Goal: Information Seeking & Learning: Learn about a topic

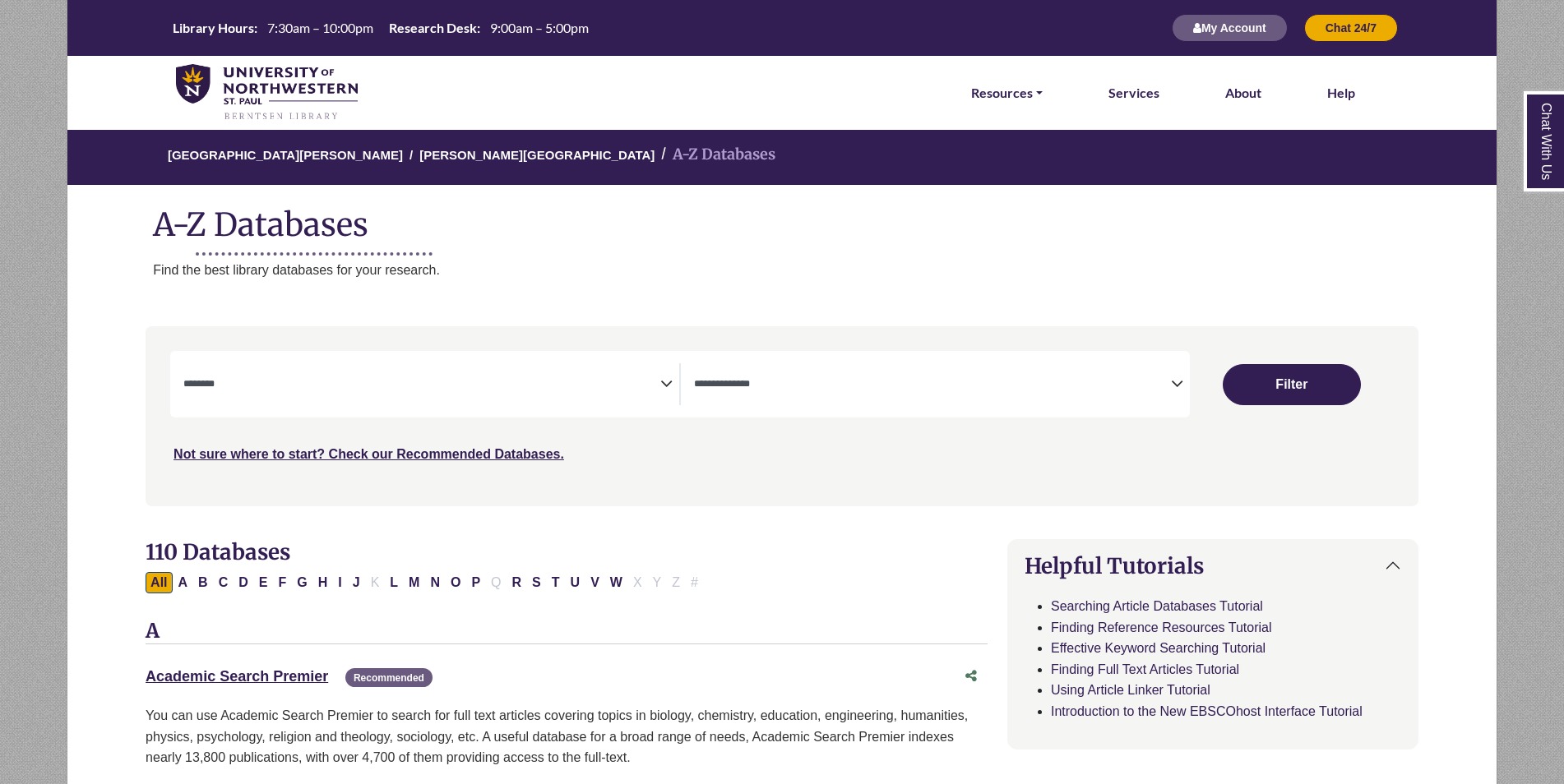
select select "Database Subject Filter"
select select "Database Types Filter"
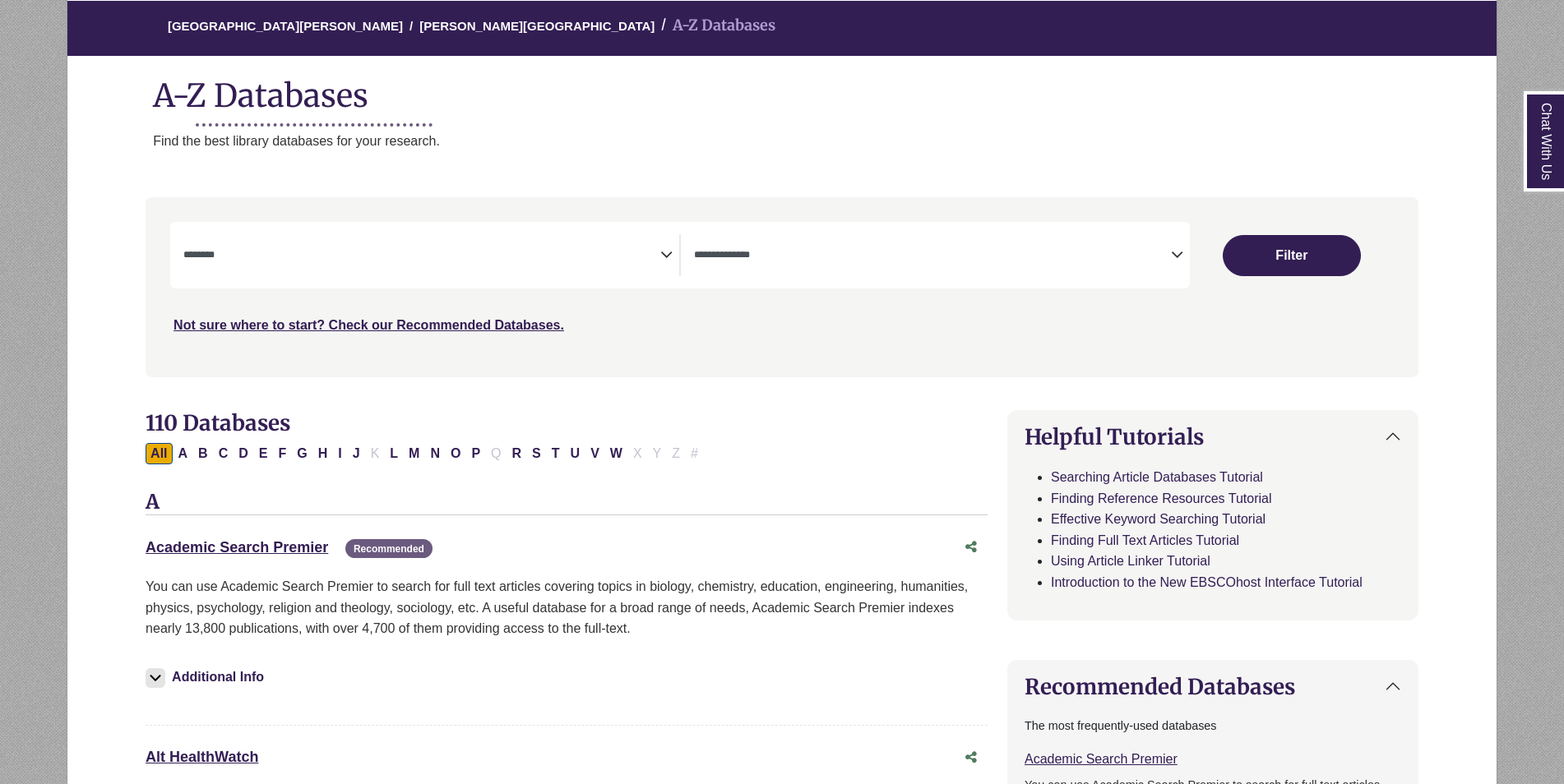
scroll to position [132, 0]
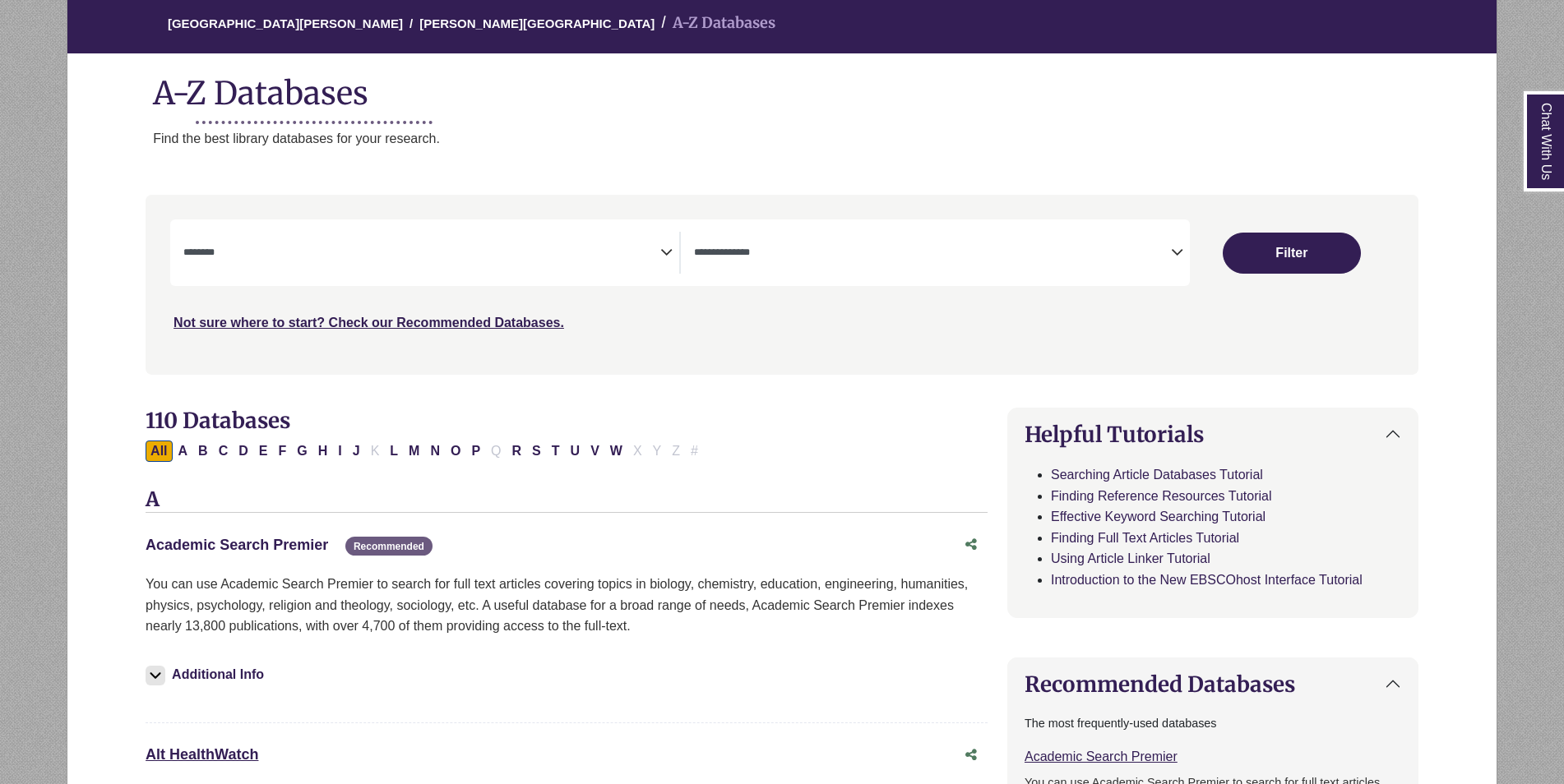
click at [255, 538] on link "Academic Search Premier This link opens in a new window" at bounding box center [237, 544] width 182 height 17
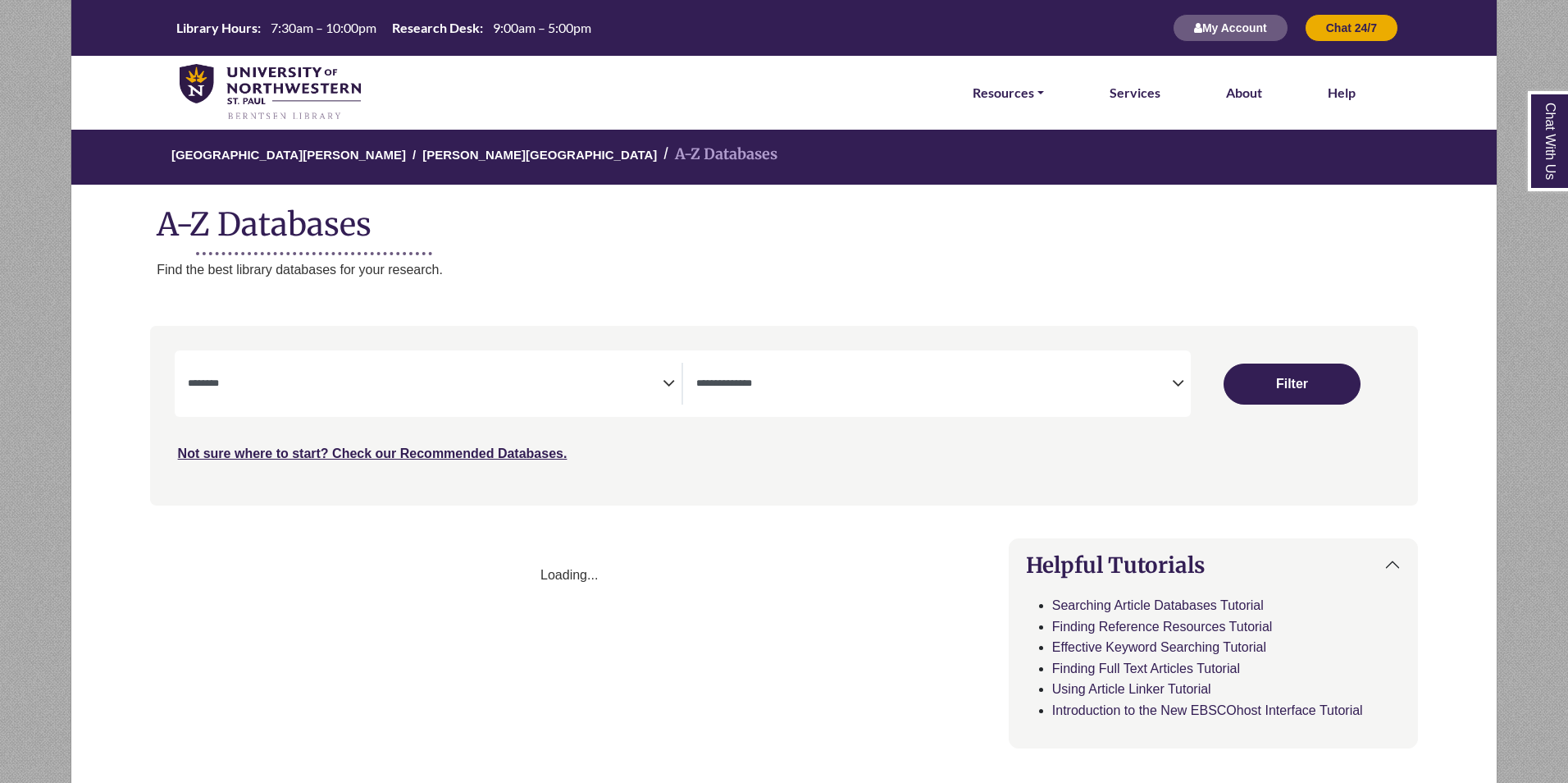
select select "Database Subject Filter"
select select "Database Types Filter"
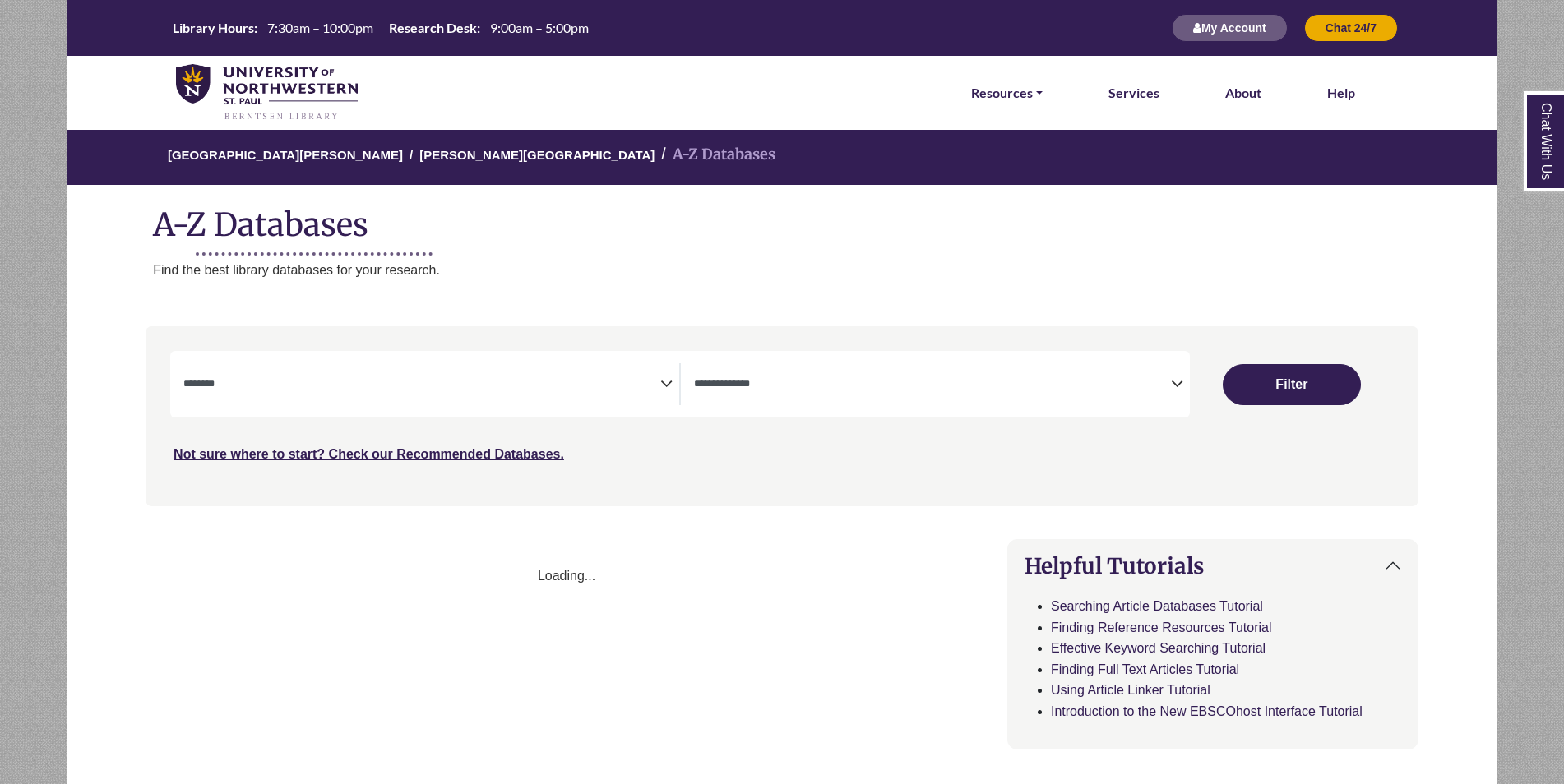
select select "Database Subject Filter"
select select "Database Types Filter"
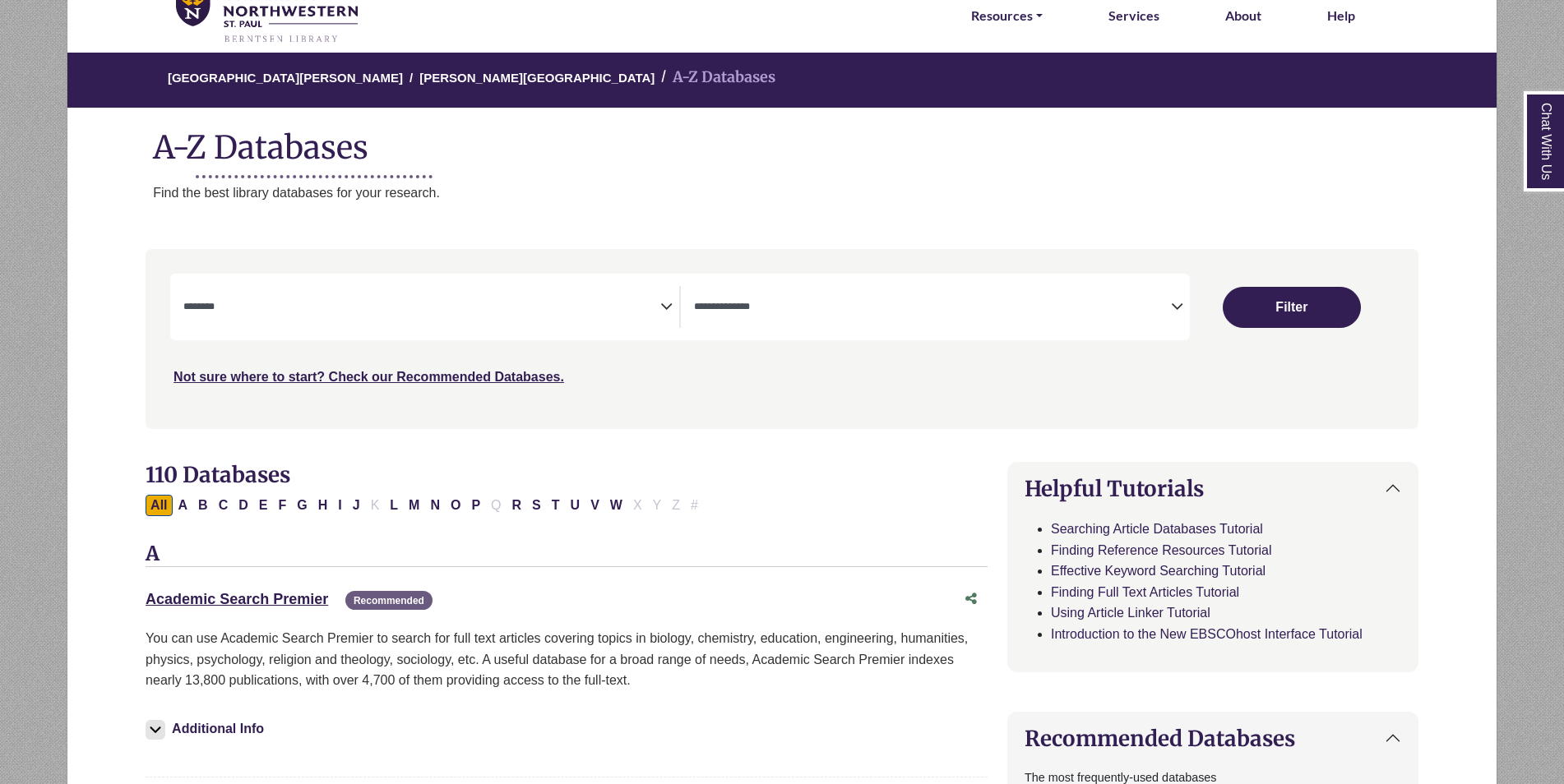
scroll to position [78, 0]
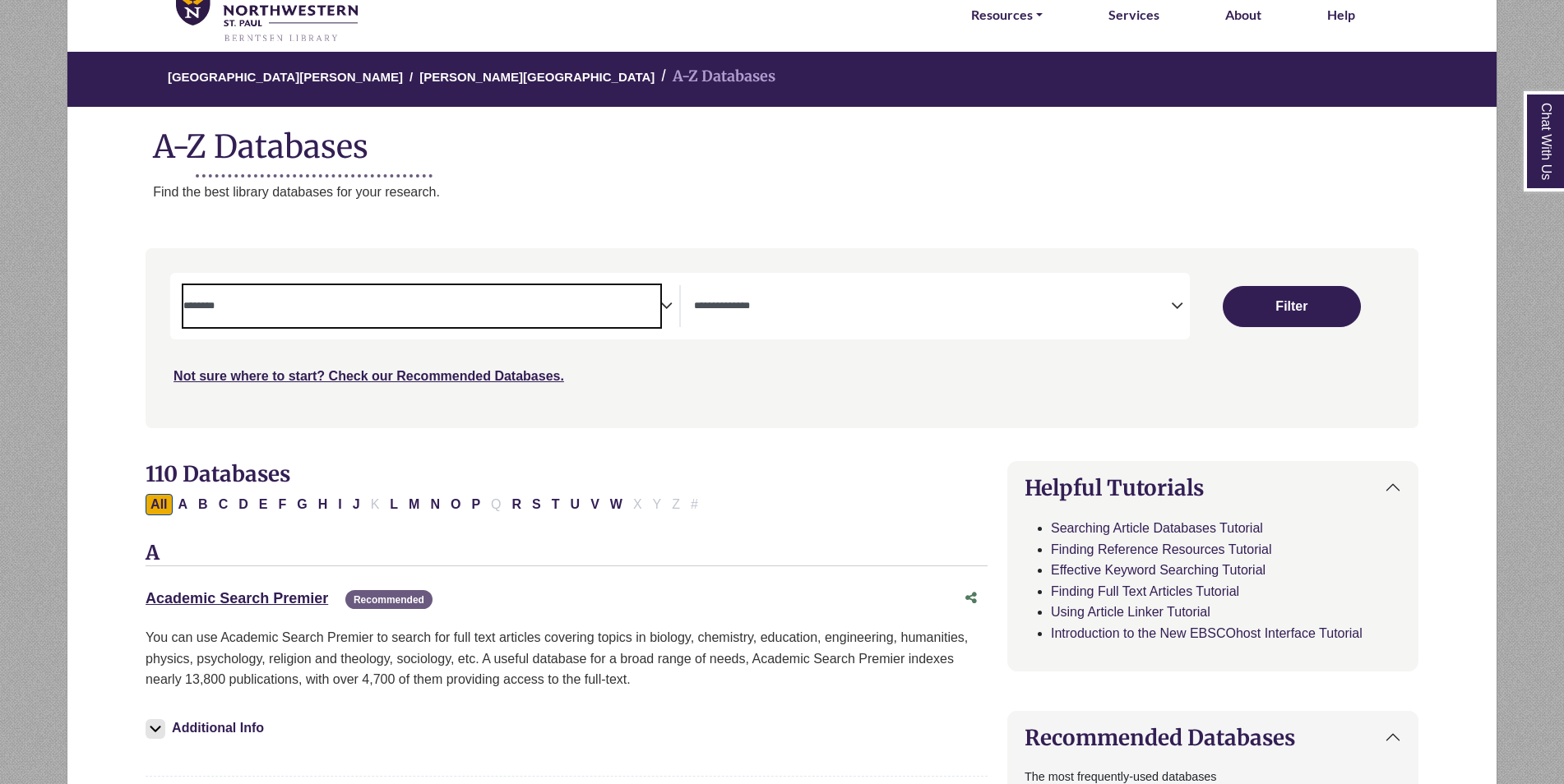
click at [551, 312] on textarea "Search" at bounding box center [422, 307] width 477 height 13
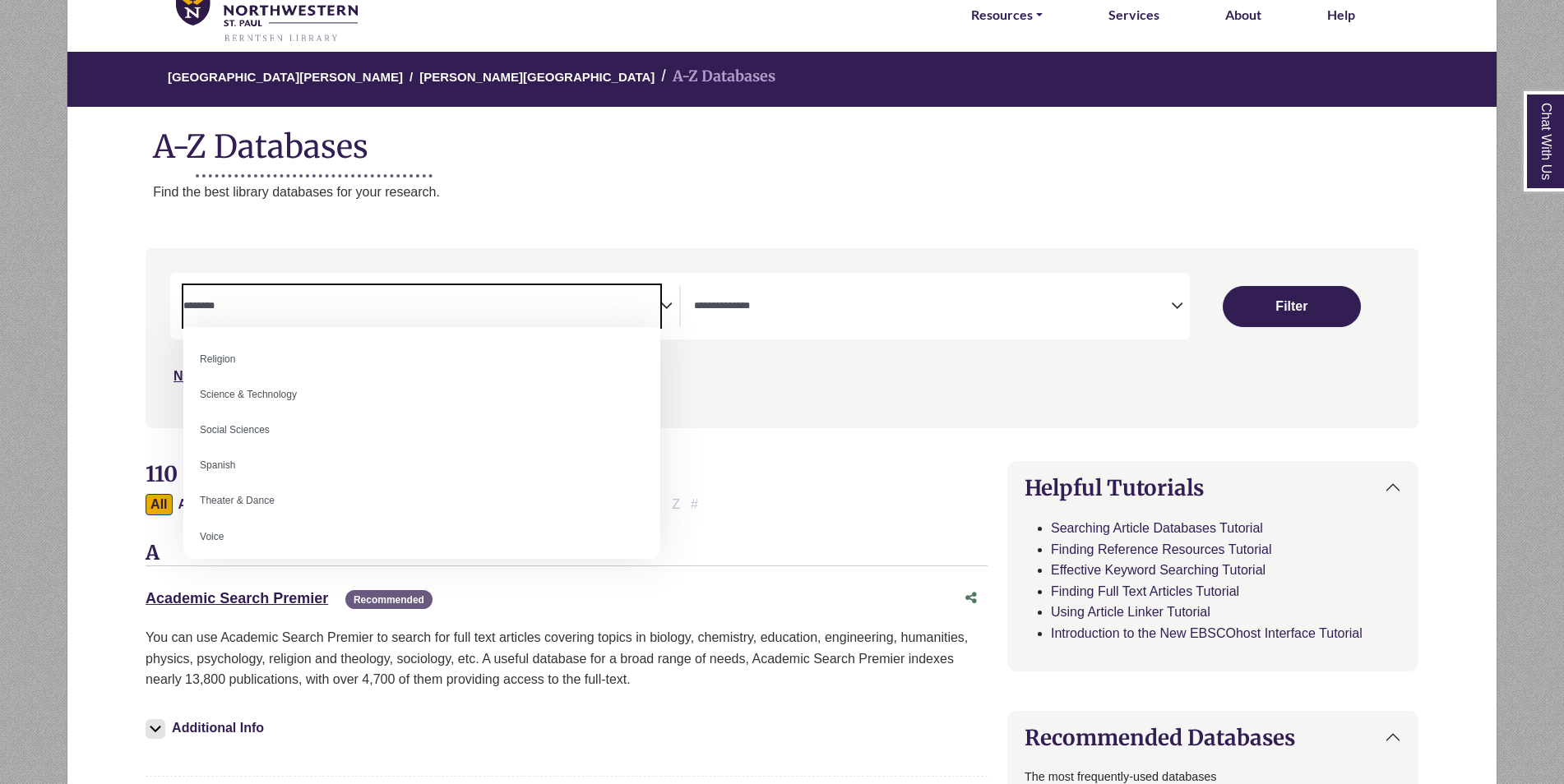
scroll to position [1463, 0]
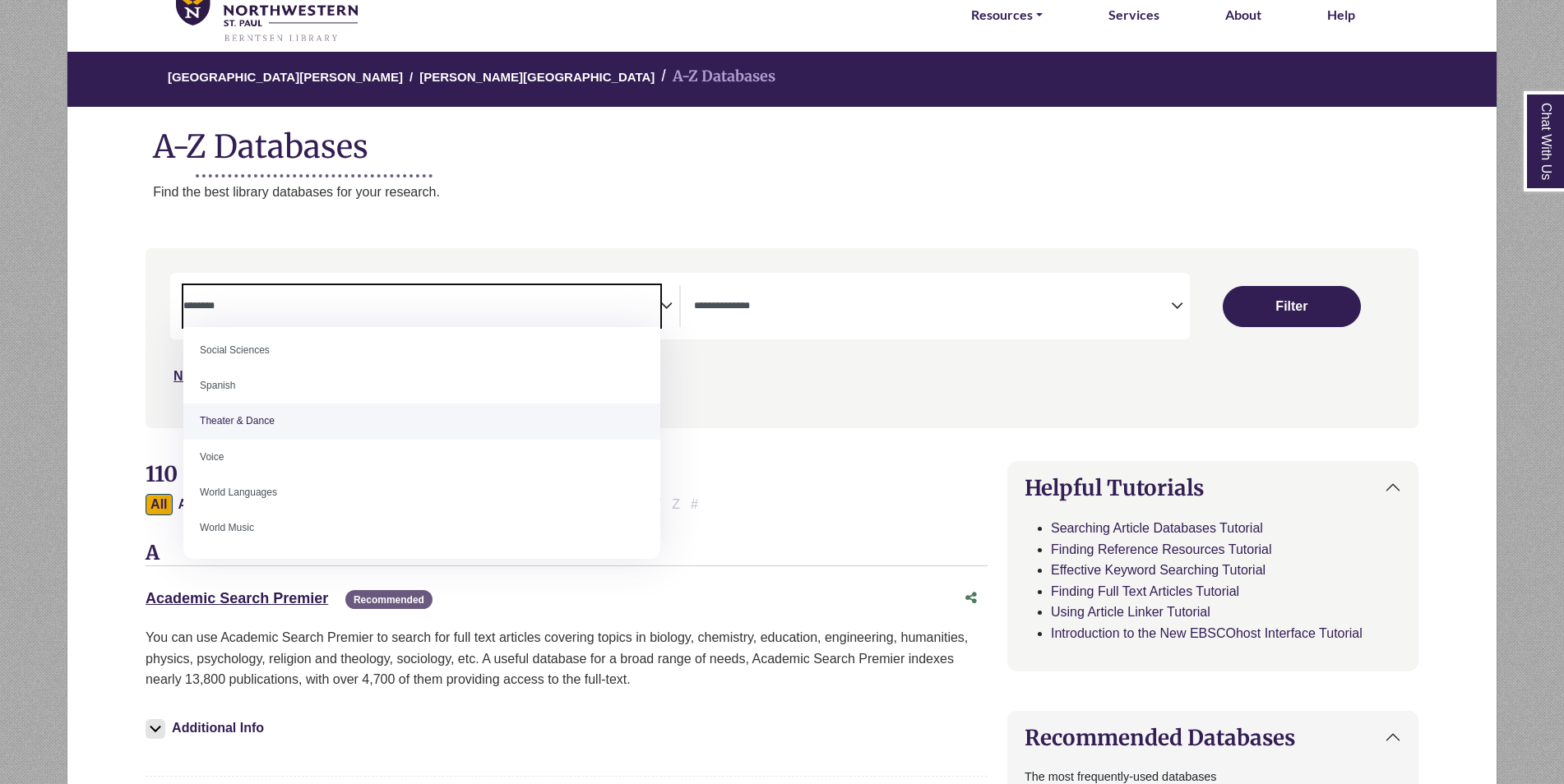
click at [1065, 386] on div "Not sure where to start? Check our Recommended Databases." at bounding box center [629, 369] width 917 height 35
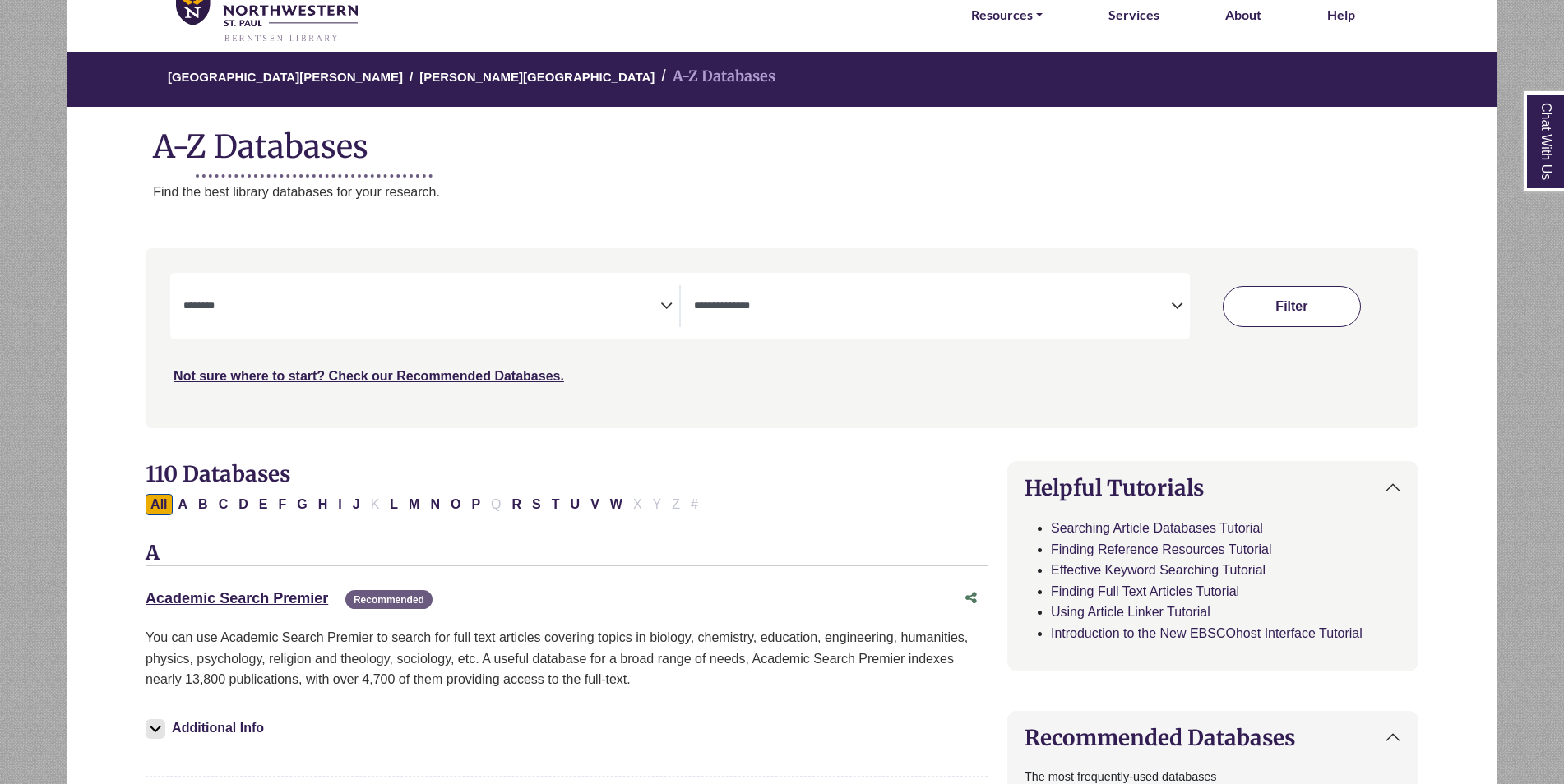
click at [1315, 309] on button "Filter" at bounding box center [1291, 307] width 138 height 42
select select "Database Subject Filter"
select select "Database Types Filter"
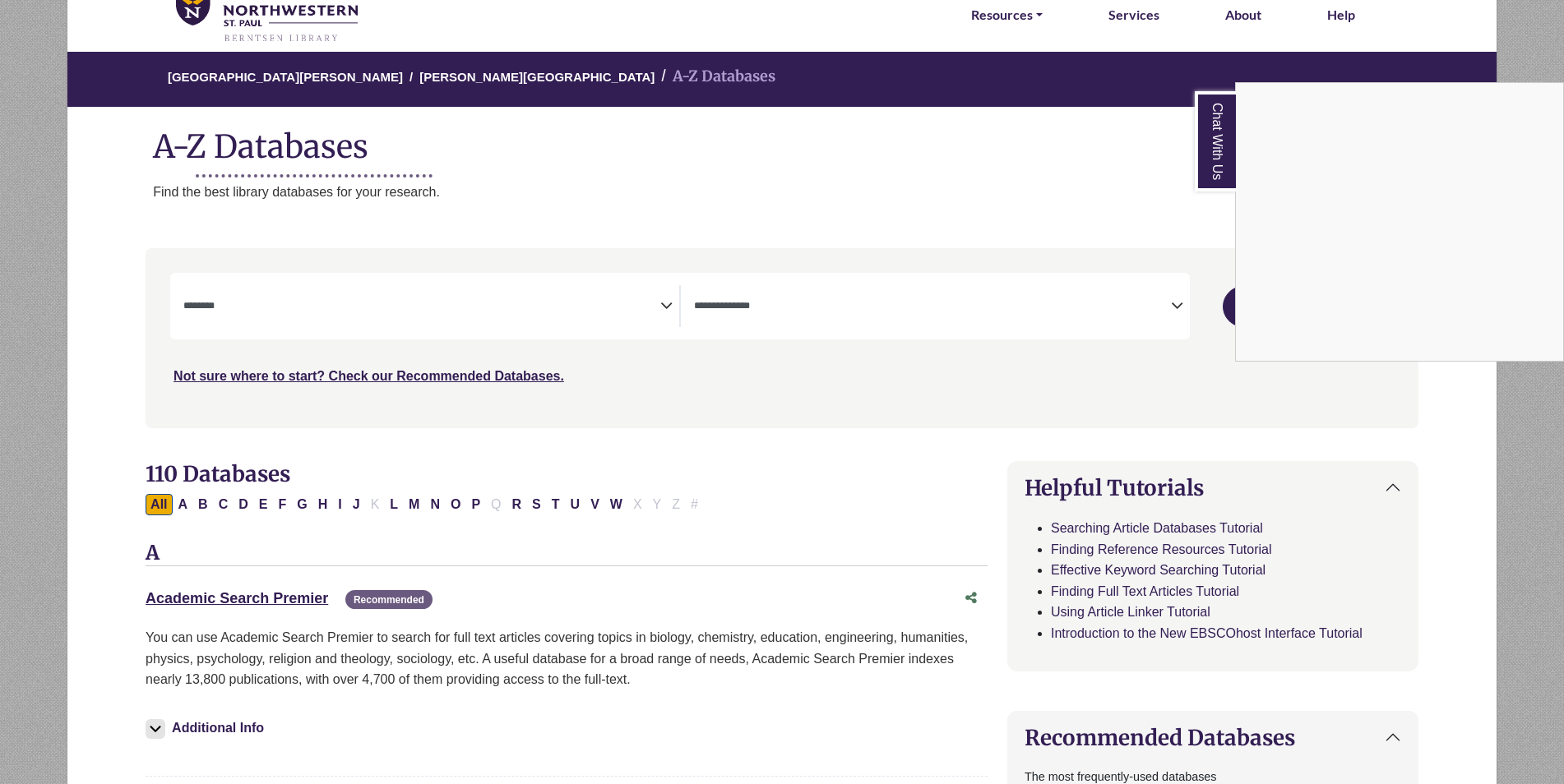
click at [1270, 447] on div "Chat With Us" at bounding box center [782, 392] width 1564 height 784
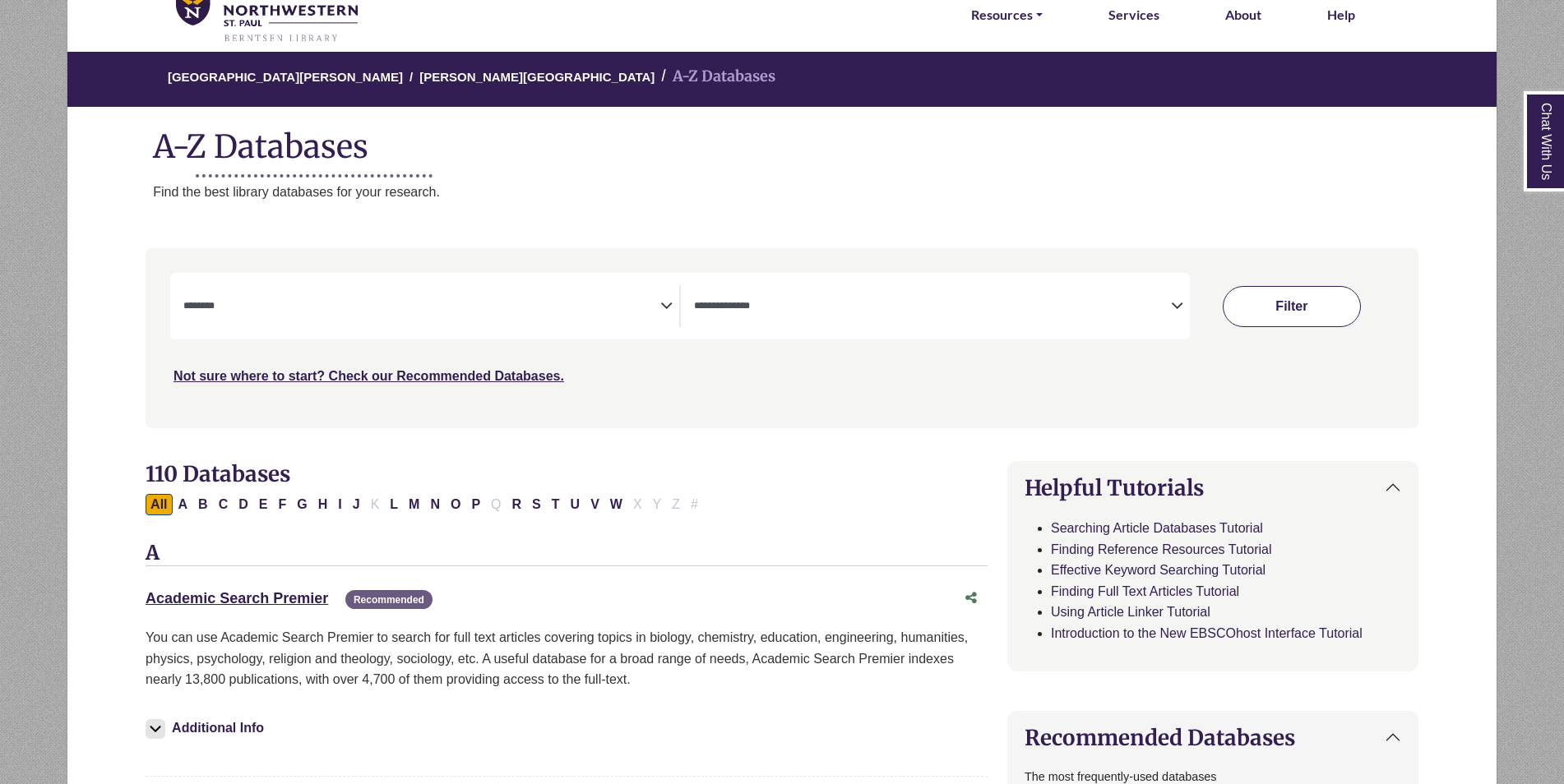
click at [1277, 305] on button "Filter" at bounding box center [1291, 307] width 138 height 42
select select "Database Subject Filter"
select select "Database Types Filter"
drag, startPoint x: 1277, startPoint y: 305, endPoint x: 1252, endPoint y: 309, distance: 25.3
click at [1252, 309] on button "Filter" at bounding box center [1291, 307] width 138 height 42
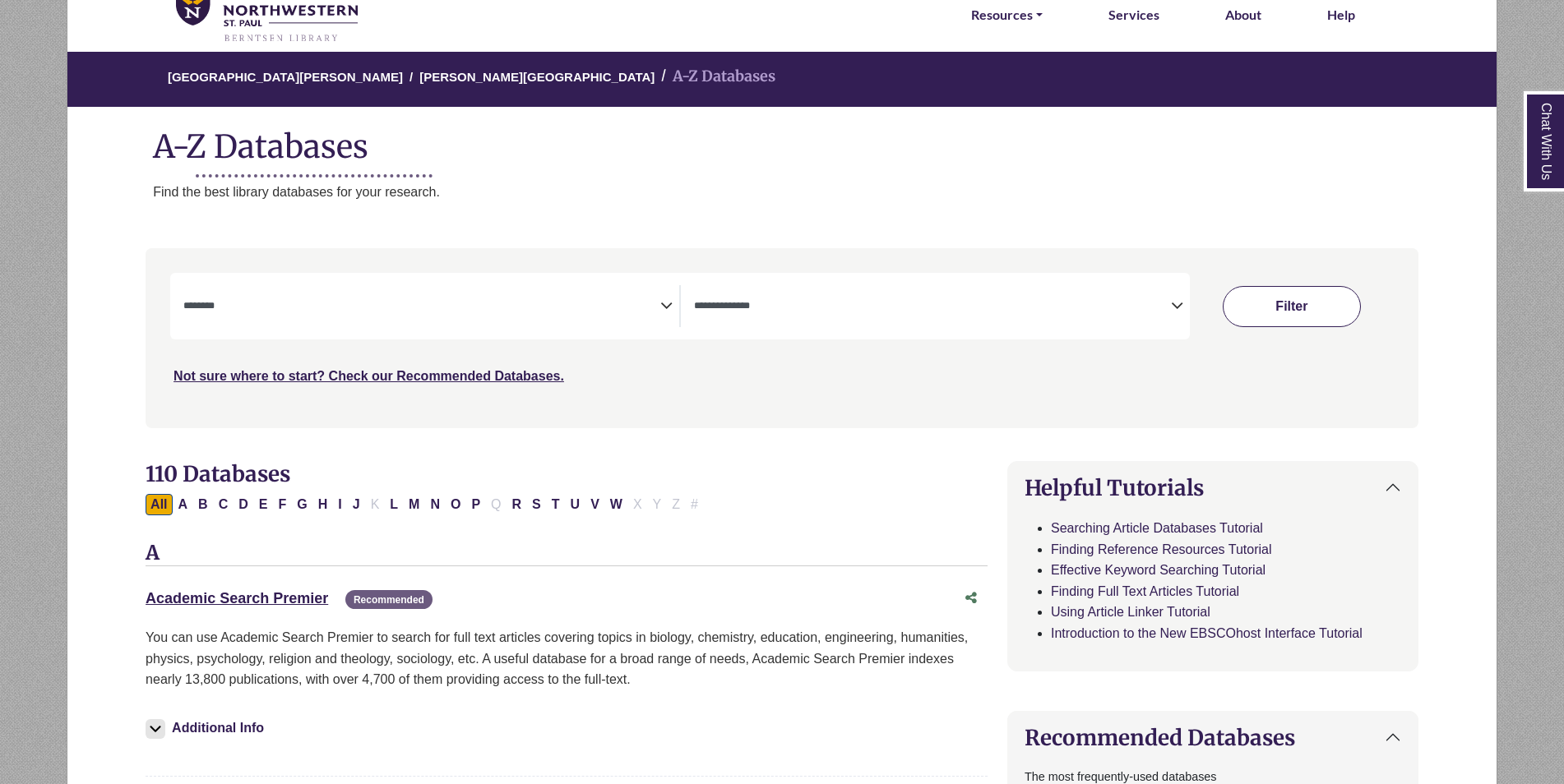
select select "Database Subject Filter"
select select "Database Types Filter"
click at [1259, 310] on button "Filter" at bounding box center [1291, 307] width 138 height 42
select select "Database Subject Filter"
select select "Database Types Filter"
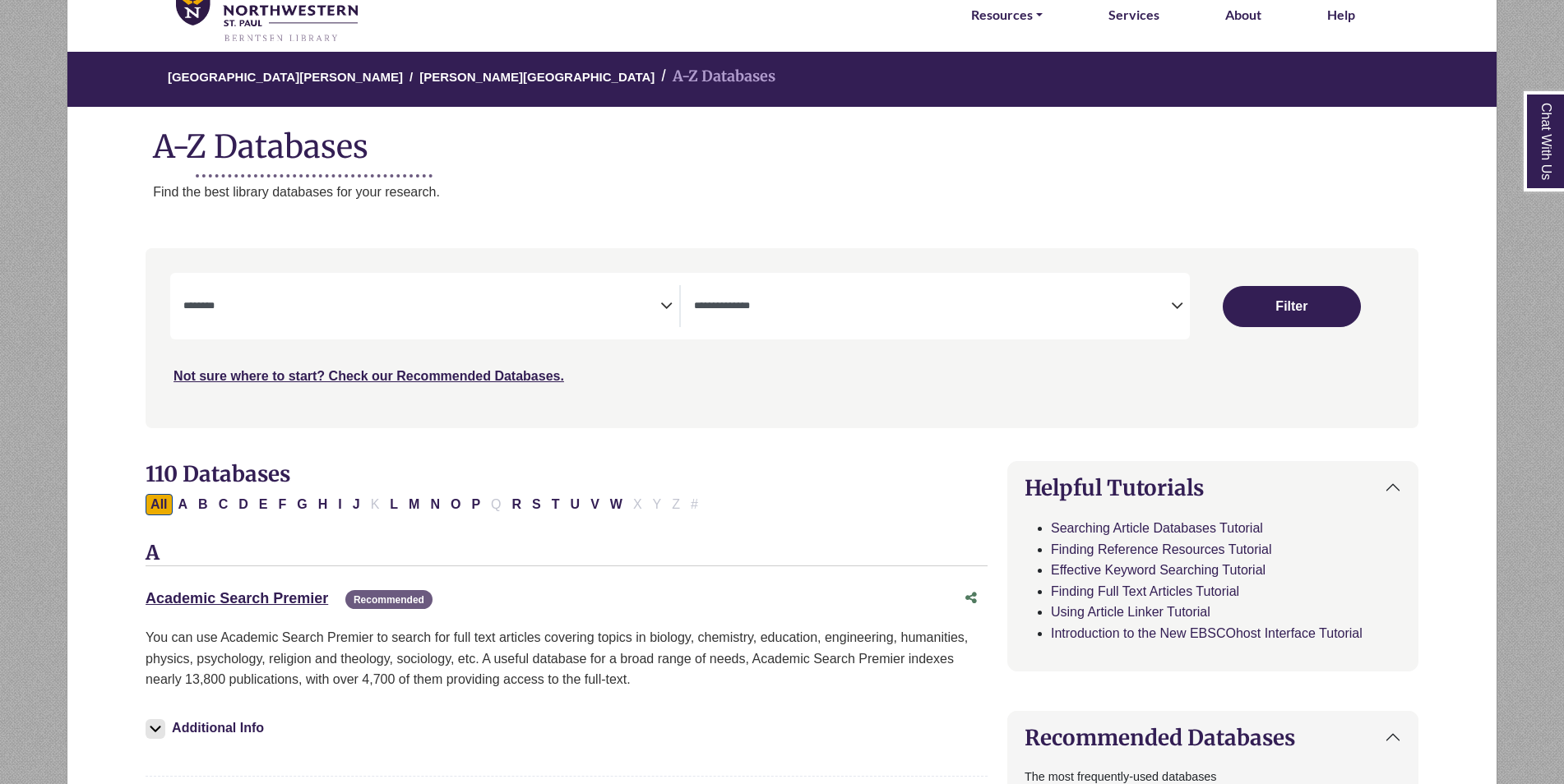
click at [1168, 306] on textarea "Search" at bounding box center [933, 307] width 477 height 13
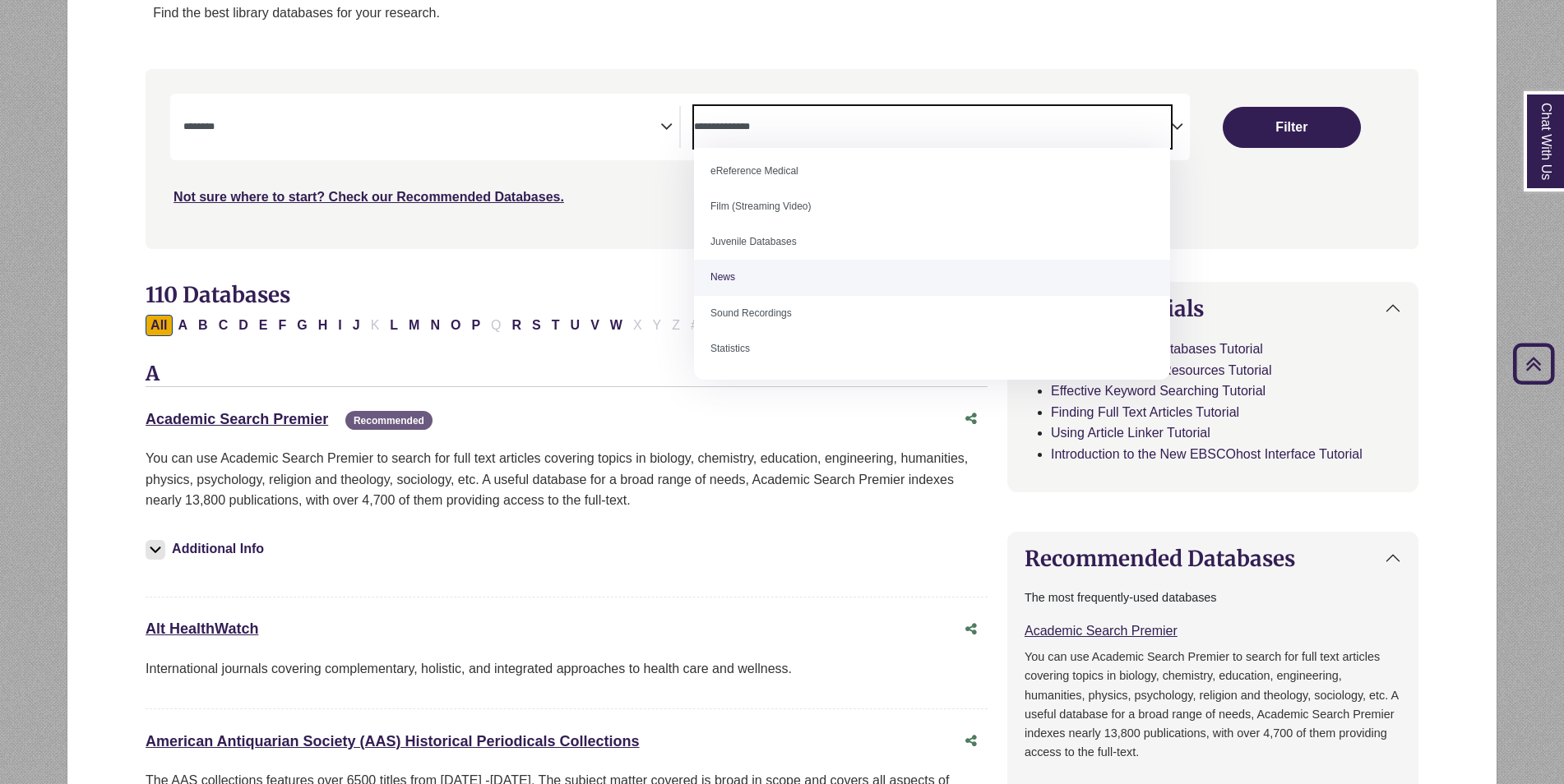
scroll to position [0, 0]
click at [1255, 245] on nav "**********" at bounding box center [782, 158] width 1273 height 179
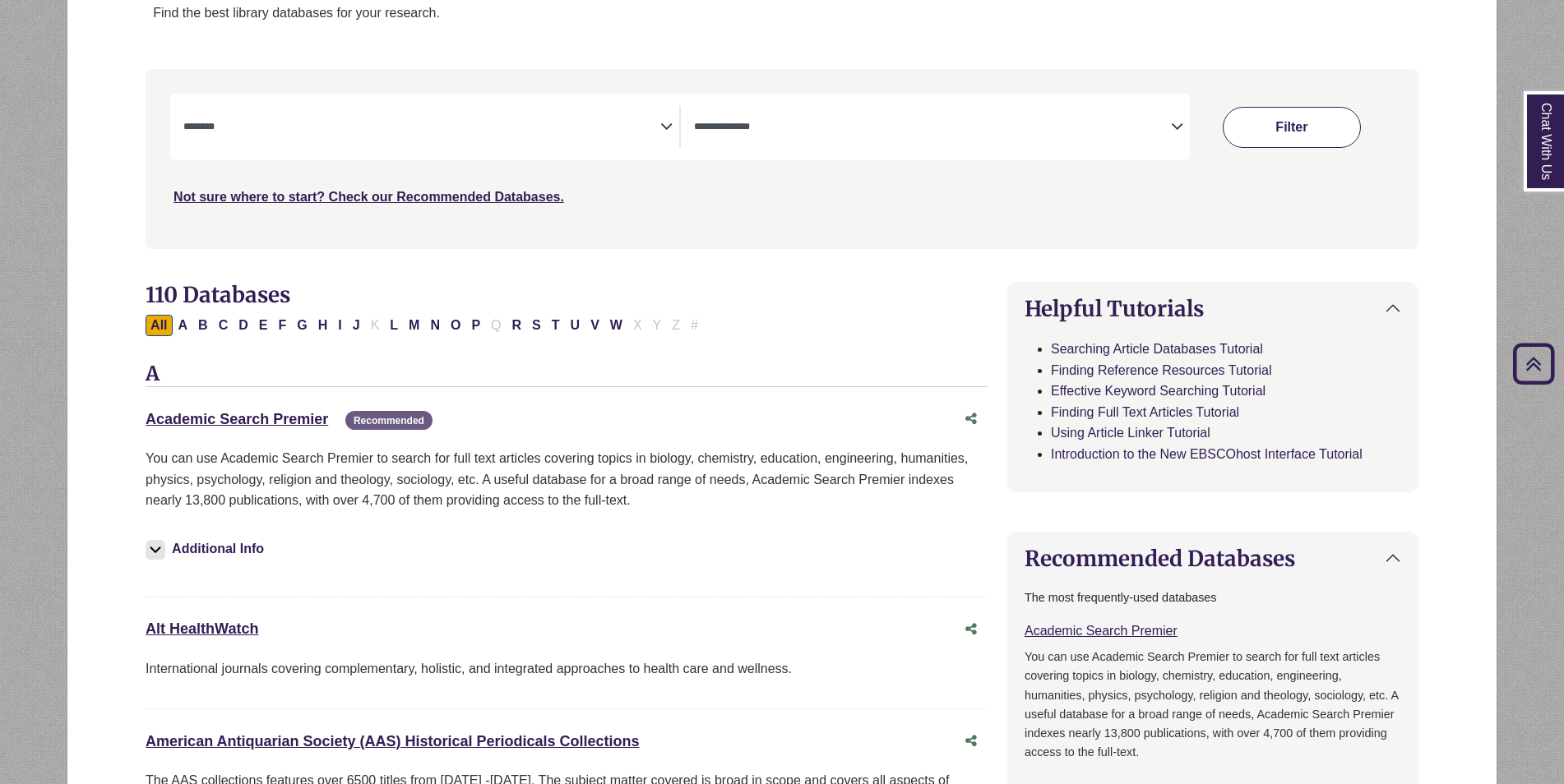
click at [1289, 125] on button "Filter" at bounding box center [1291, 128] width 138 height 42
select select "Database Subject Filter"
select select "Database Types Filter"
click at [1289, 125] on button "Filter" at bounding box center [1291, 128] width 138 height 42
select select "Database Subject Filter"
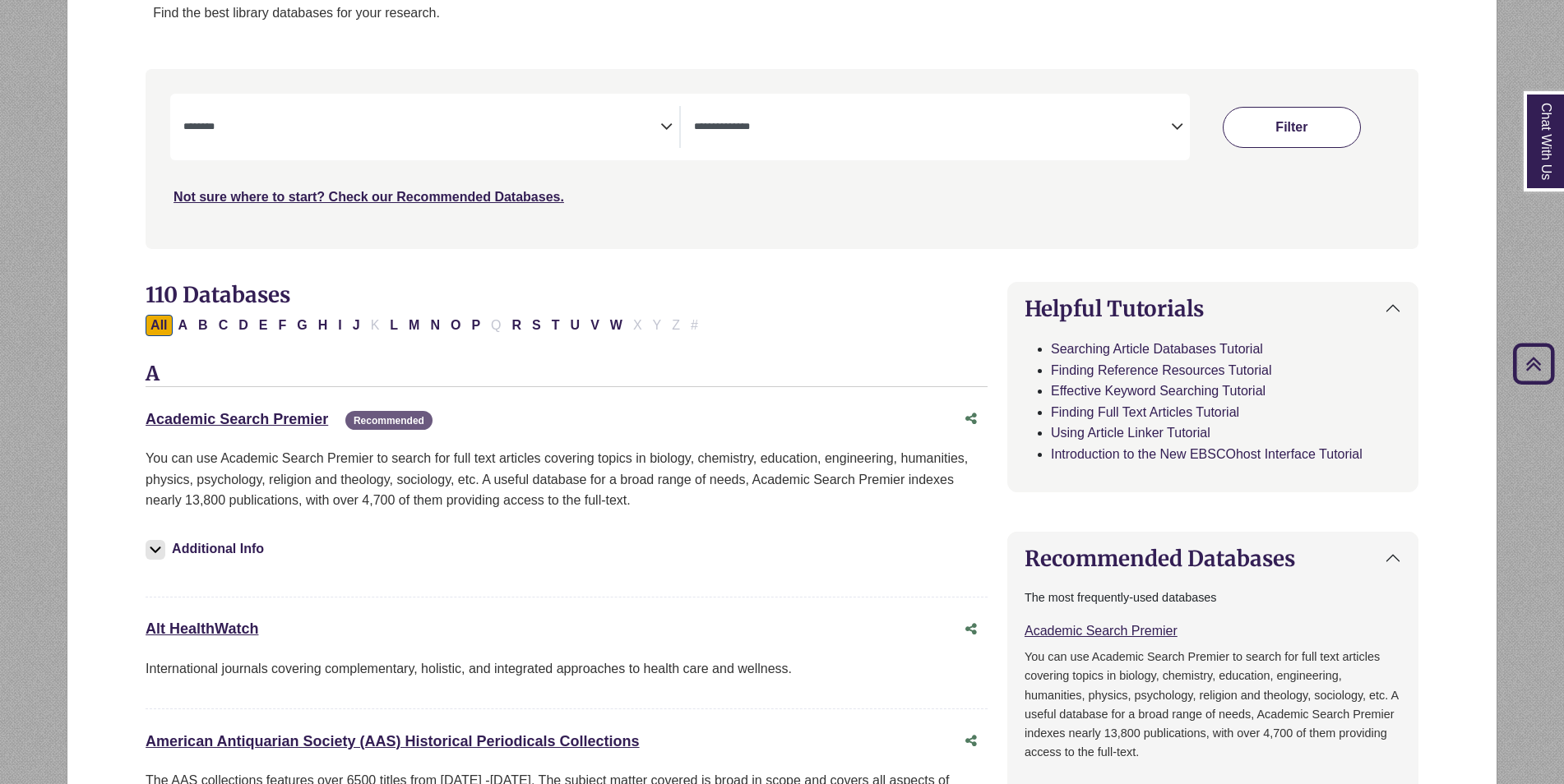
select select "Database Types Filter"
select select "Database Subject Filter"
select select "Database Types Filter"
click at [1245, 128] on button "Filter" at bounding box center [1291, 128] width 138 height 42
select select "Database Subject Filter"
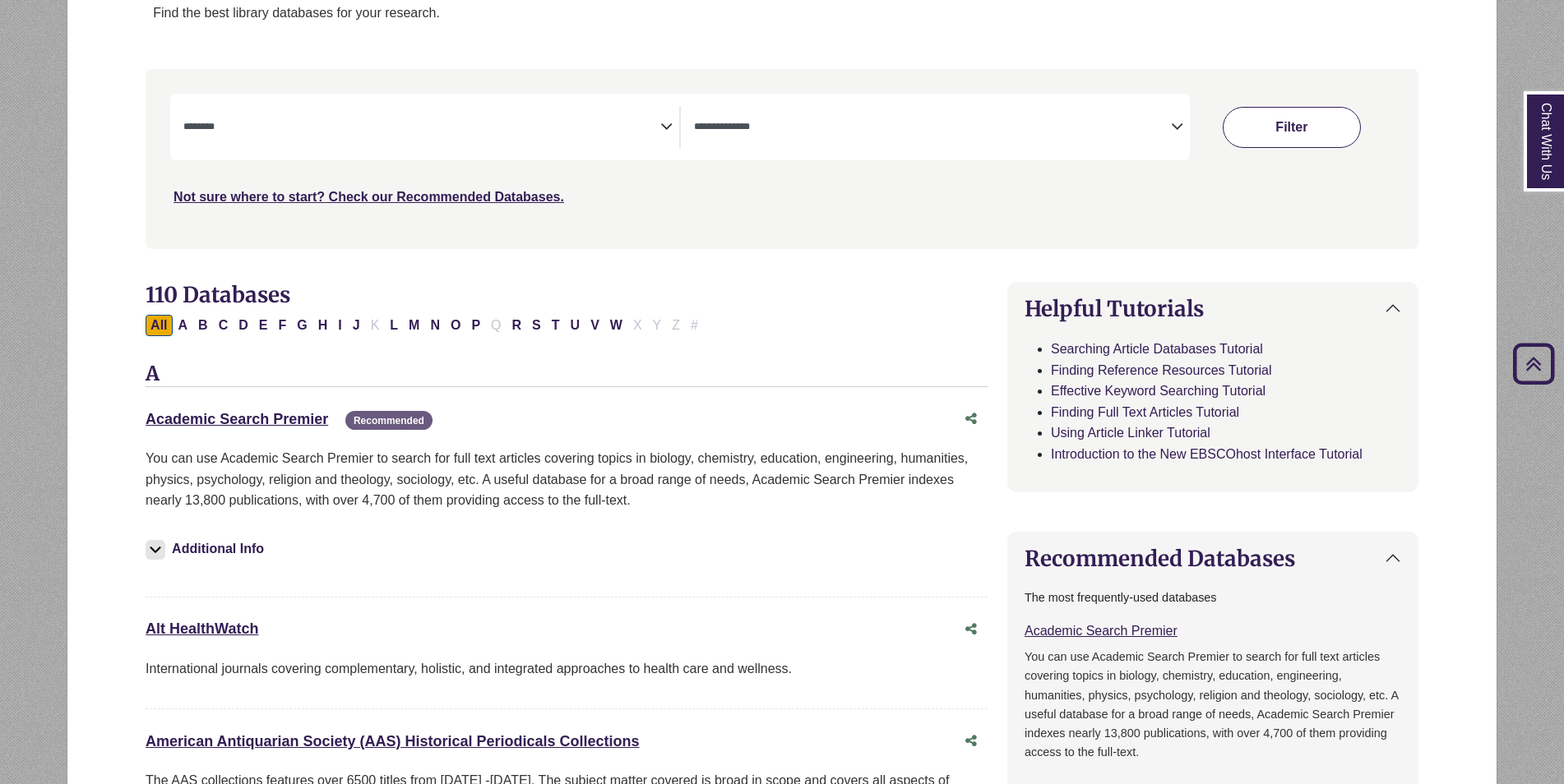
select select "Database Types Filter"
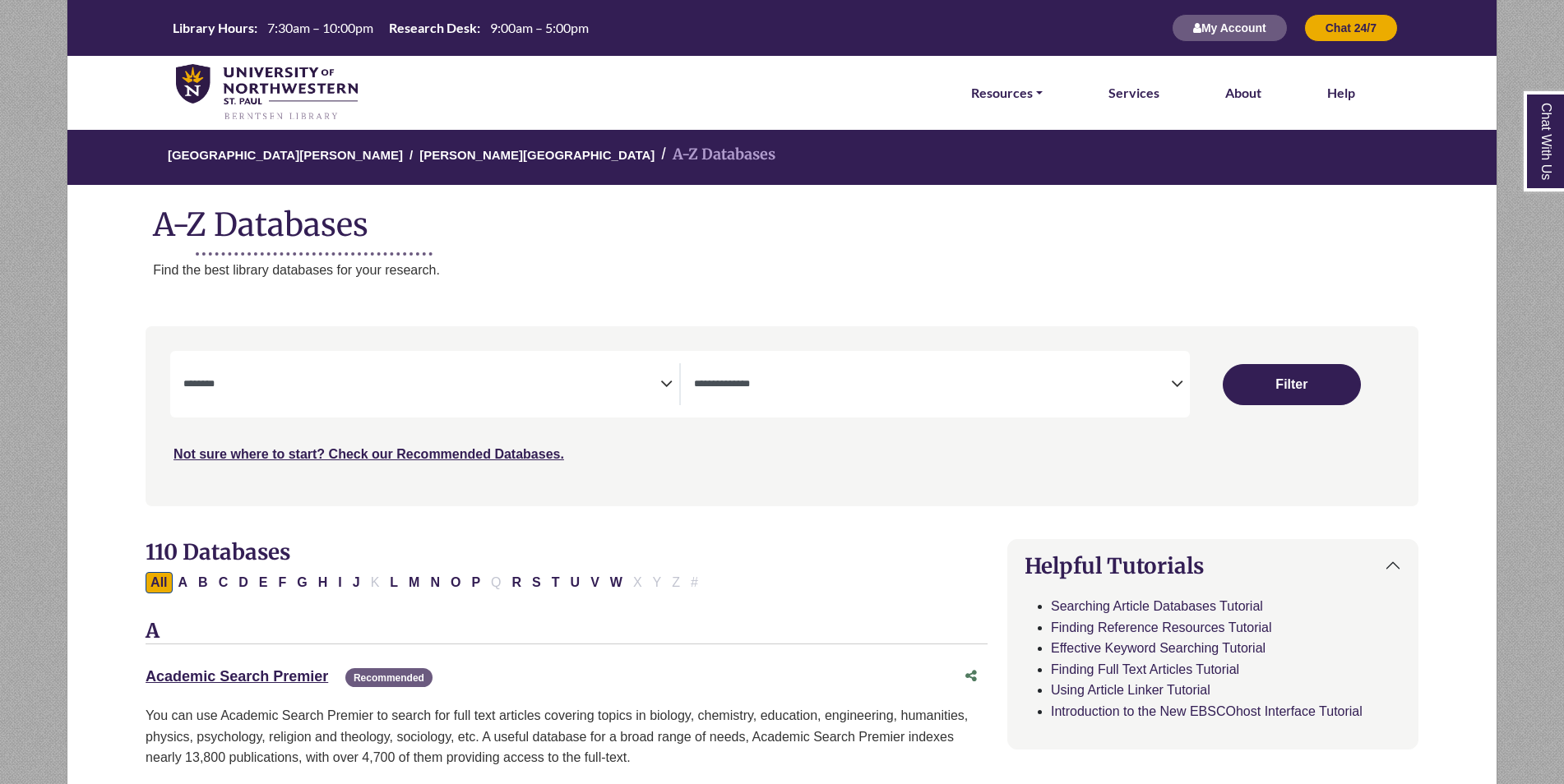
click at [263, 214] on h1 "A-Z Databases" at bounding box center [782, 218] width 1429 height 50
click at [658, 357] on div "**********" at bounding box center [679, 383] width 1019 height 66
click at [661, 389] on icon "Search filters" at bounding box center [667, 381] width 12 height 25
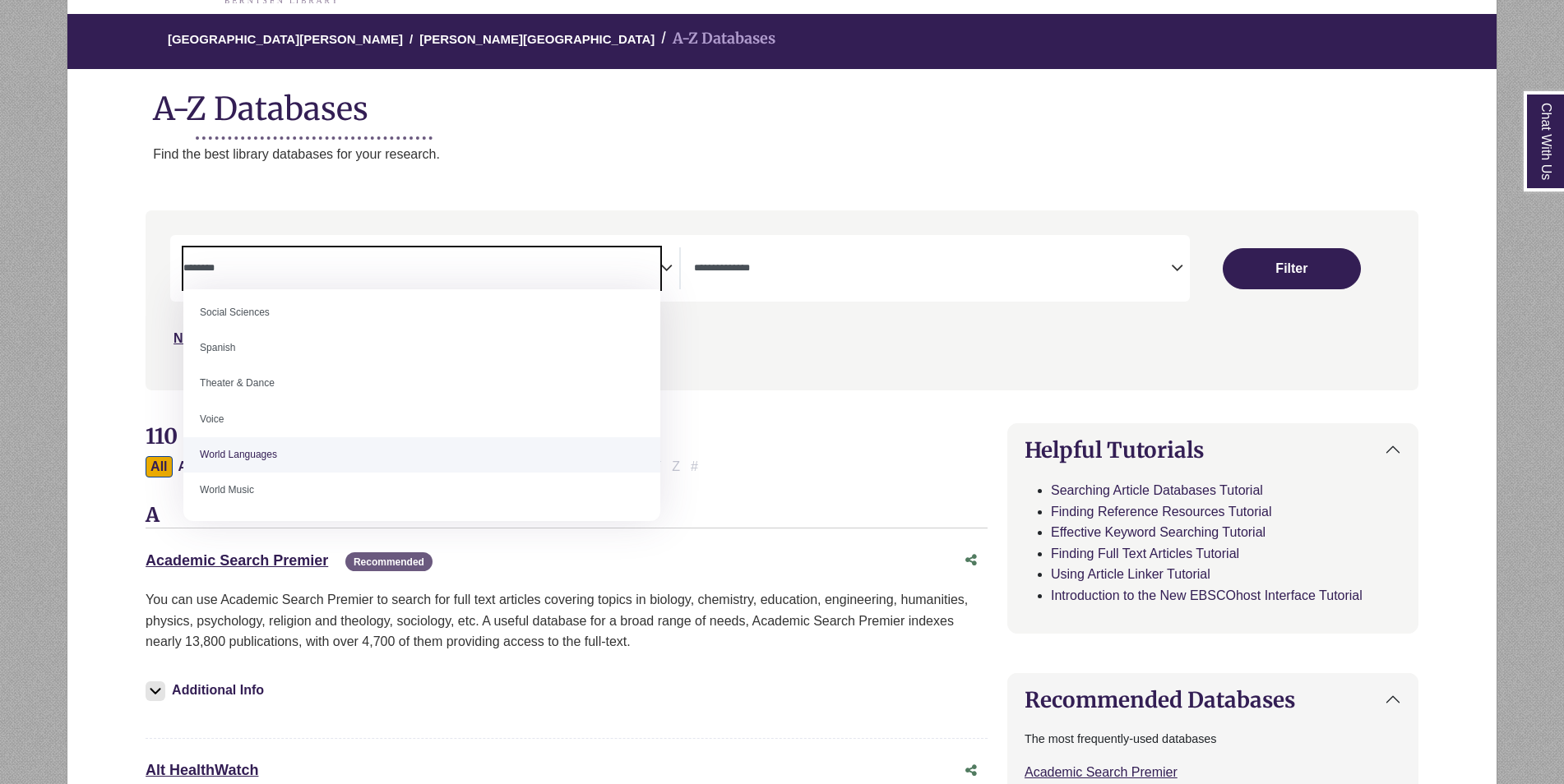
scroll to position [117, 0]
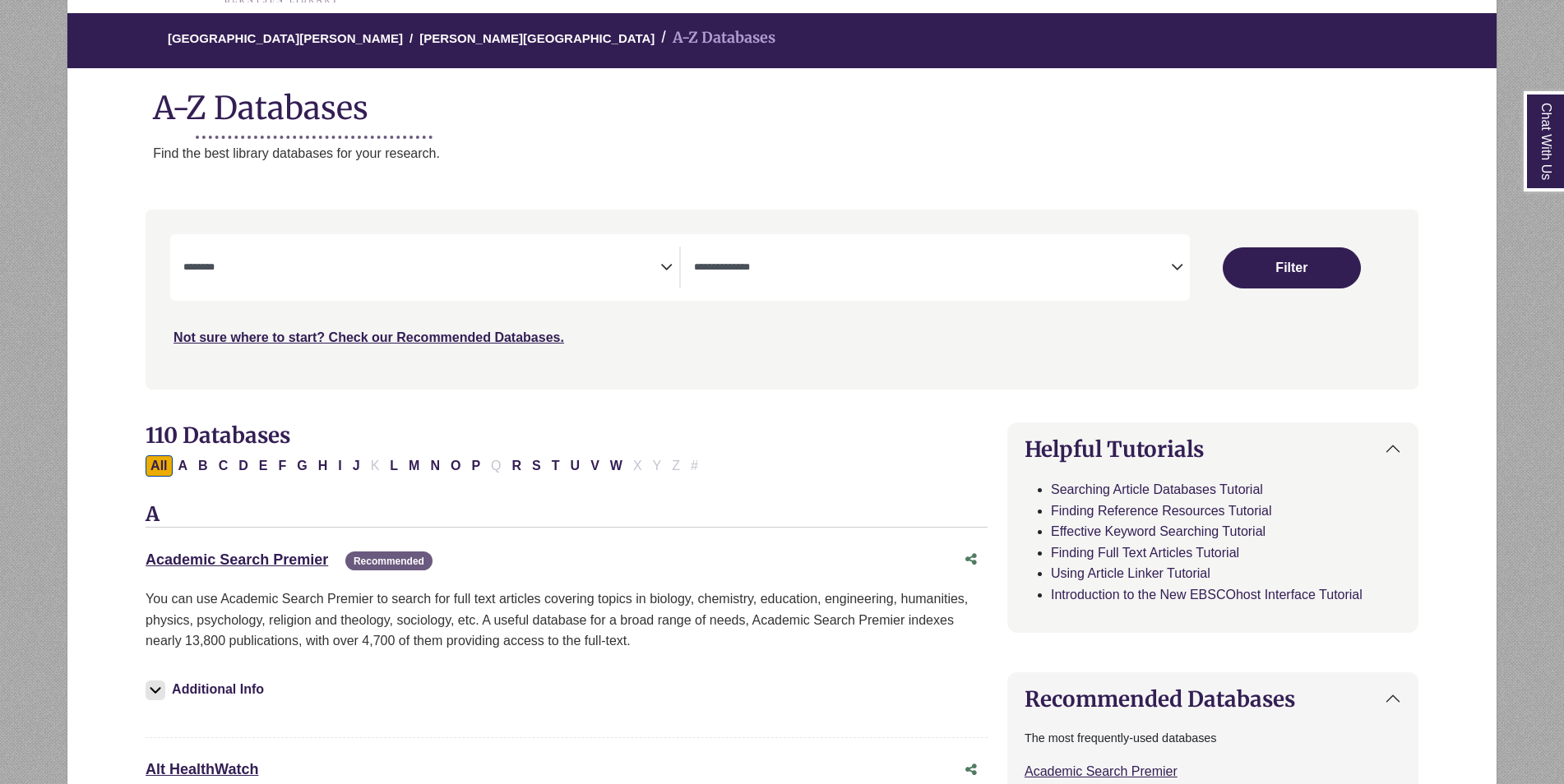
click at [587, 149] on p "Find the best library databases for your research." at bounding box center [824, 153] width 1344 height 22
click at [658, 249] on span "Search filters" at bounding box center [422, 267] width 477 height 42
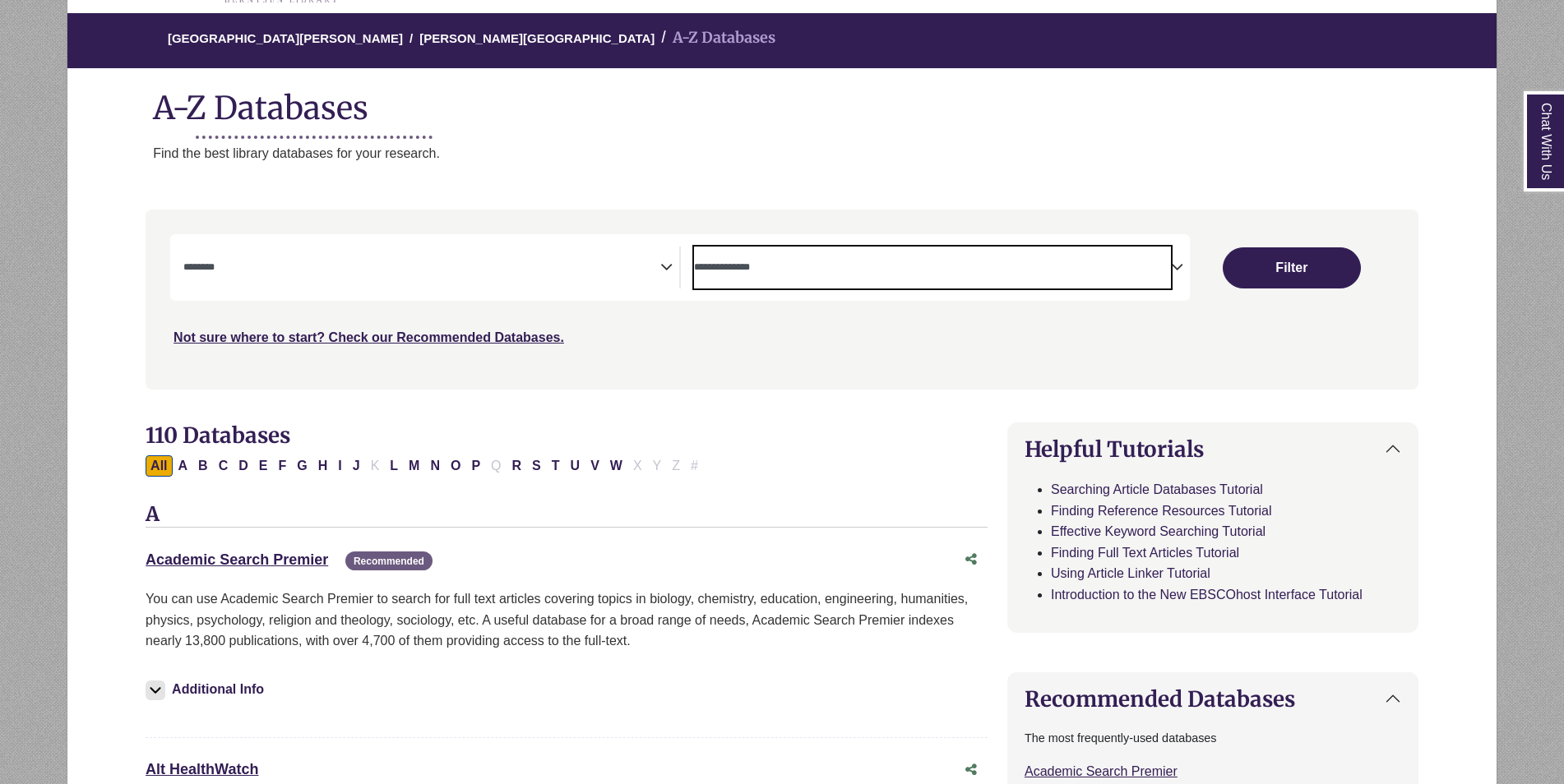
click at [765, 256] on span "Search filters" at bounding box center [933, 267] width 477 height 42
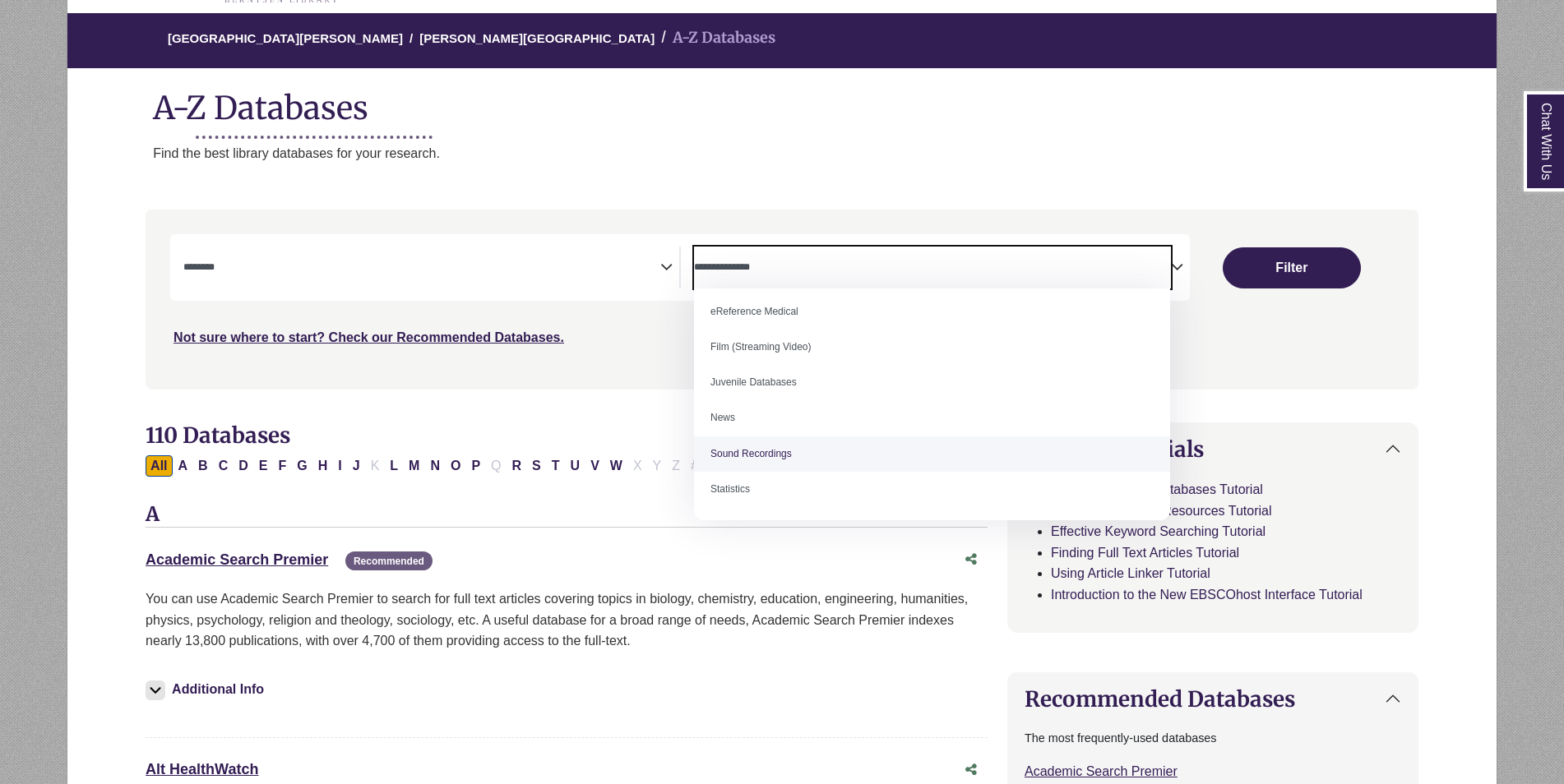
scroll to position [0, 0]
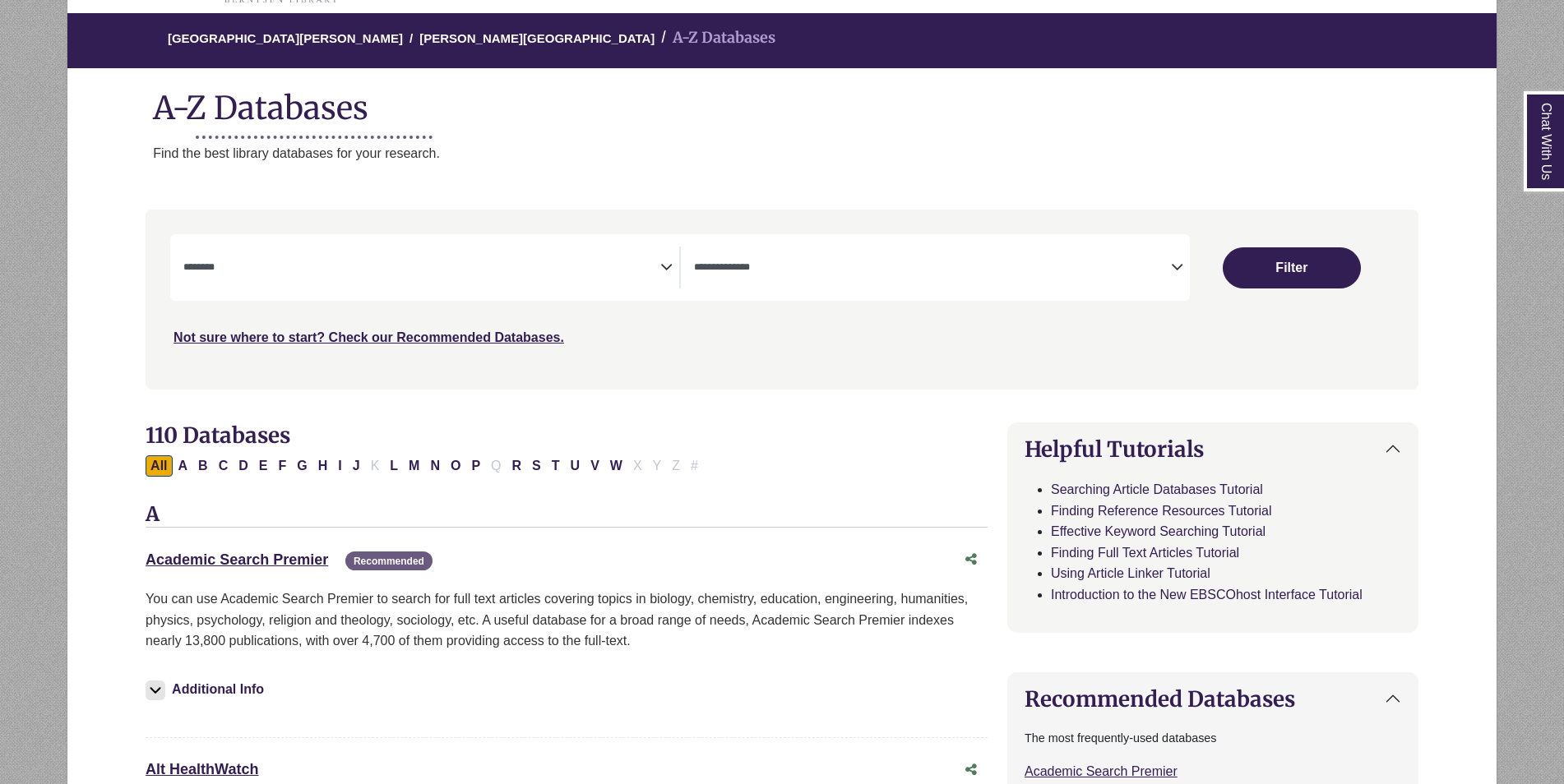
click at [770, 147] on p "Find the best library databases for your research." at bounding box center [824, 153] width 1344 height 22
click at [516, 280] on span "Search filters" at bounding box center [422, 267] width 477 height 42
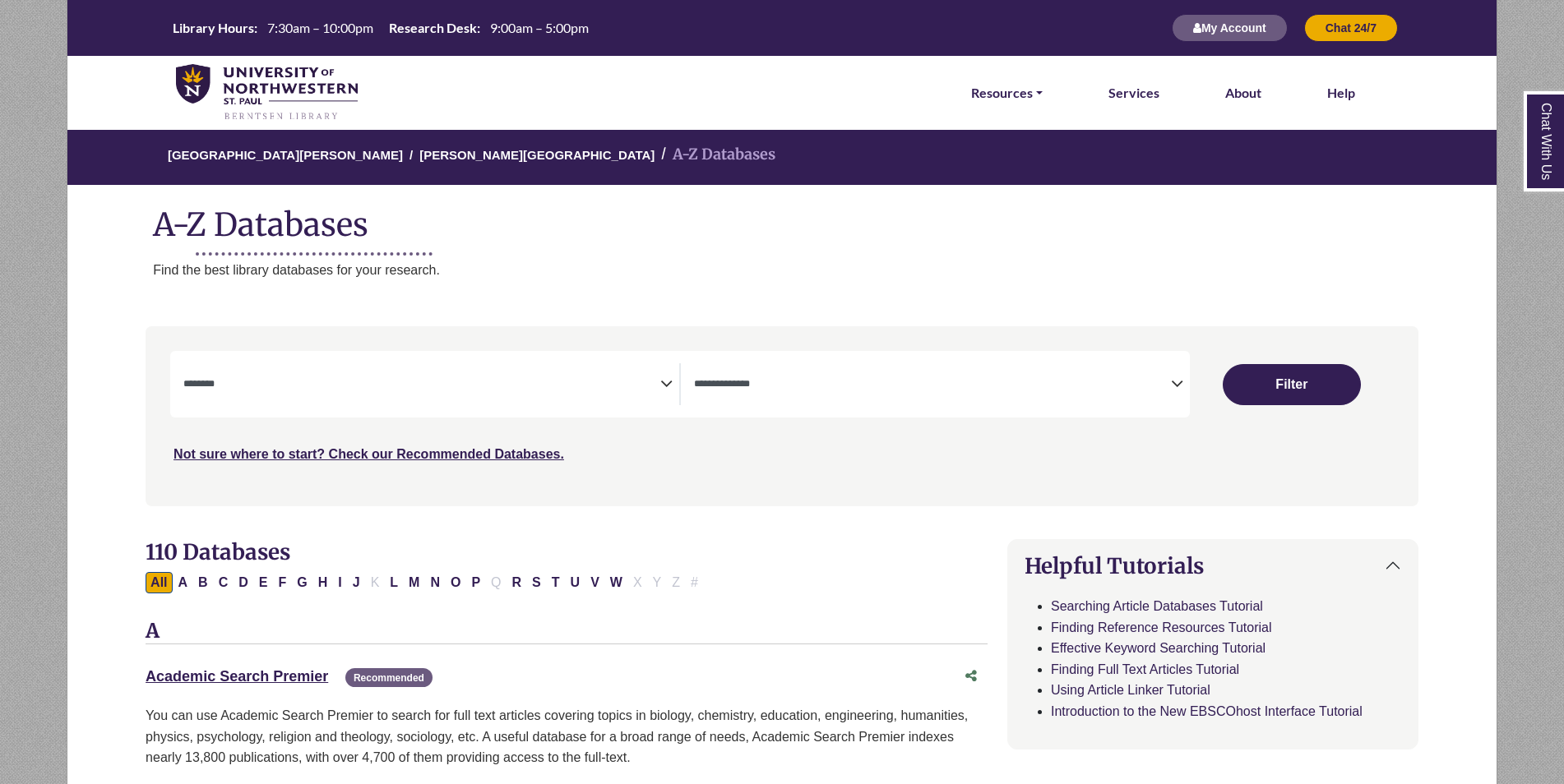
click at [698, 272] on p "Find the best library databases for your research." at bounding box center [824, 270] width 1344 height 22
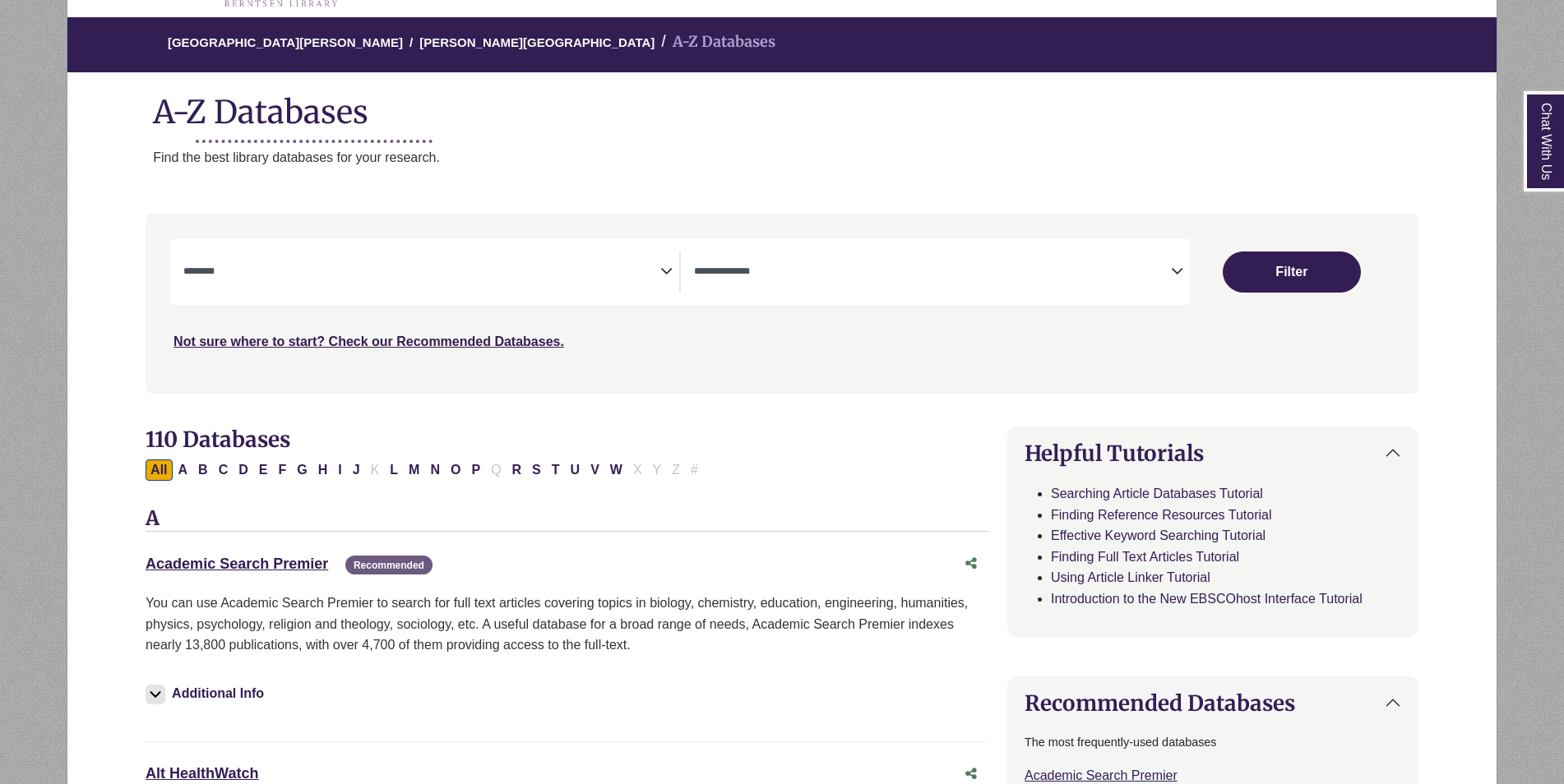
scroll to position [3, 0]
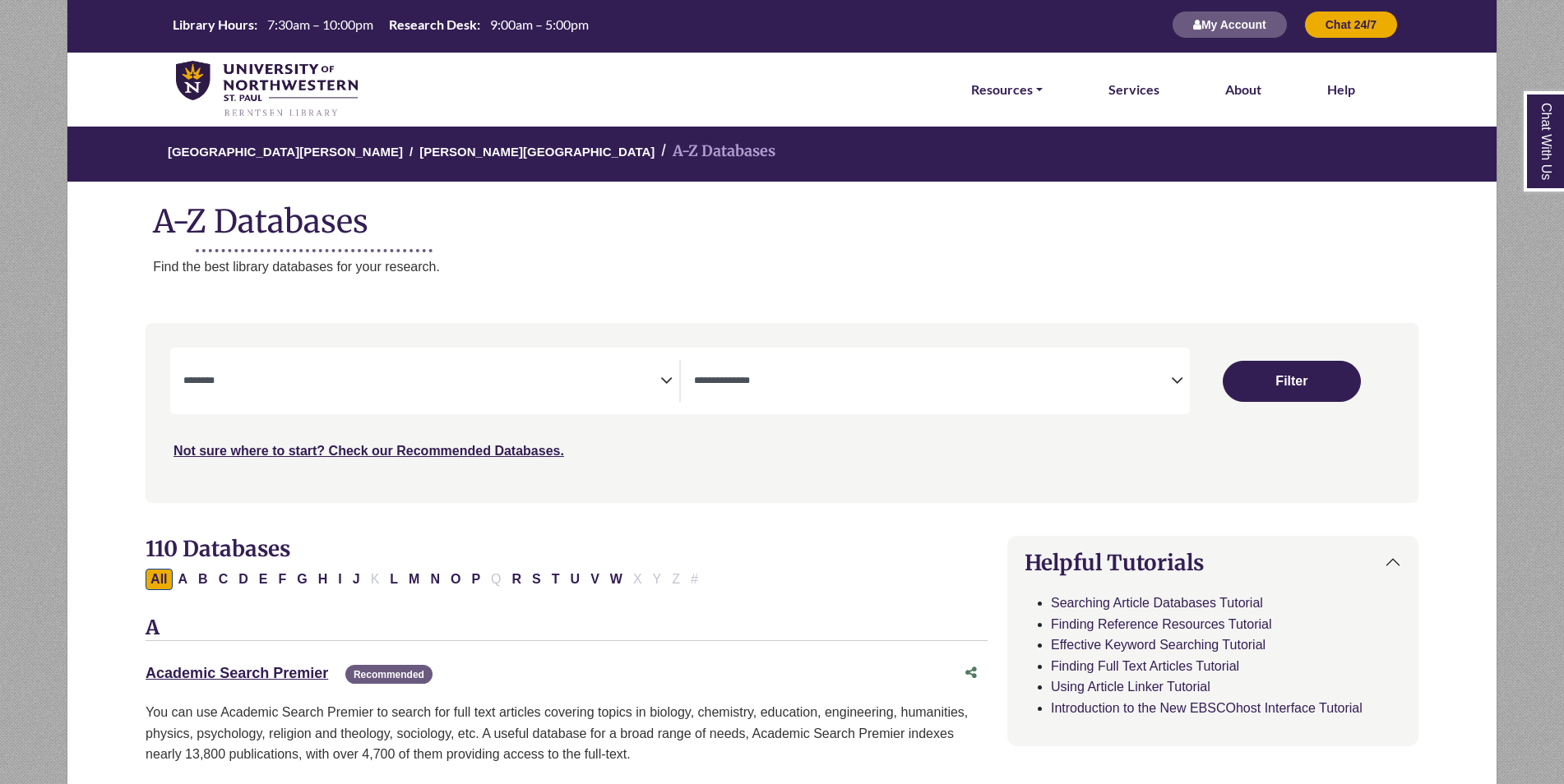
click at [1016, 77] on li "Resources FIND RESOURCES Library Search Databases & Articles Interlibrary Loan …" at bounding box center [1007, 89] width 85 height 74
click at [1026, 86] on link "Resources" at bounding box center [1006, 90] width 71 height 22
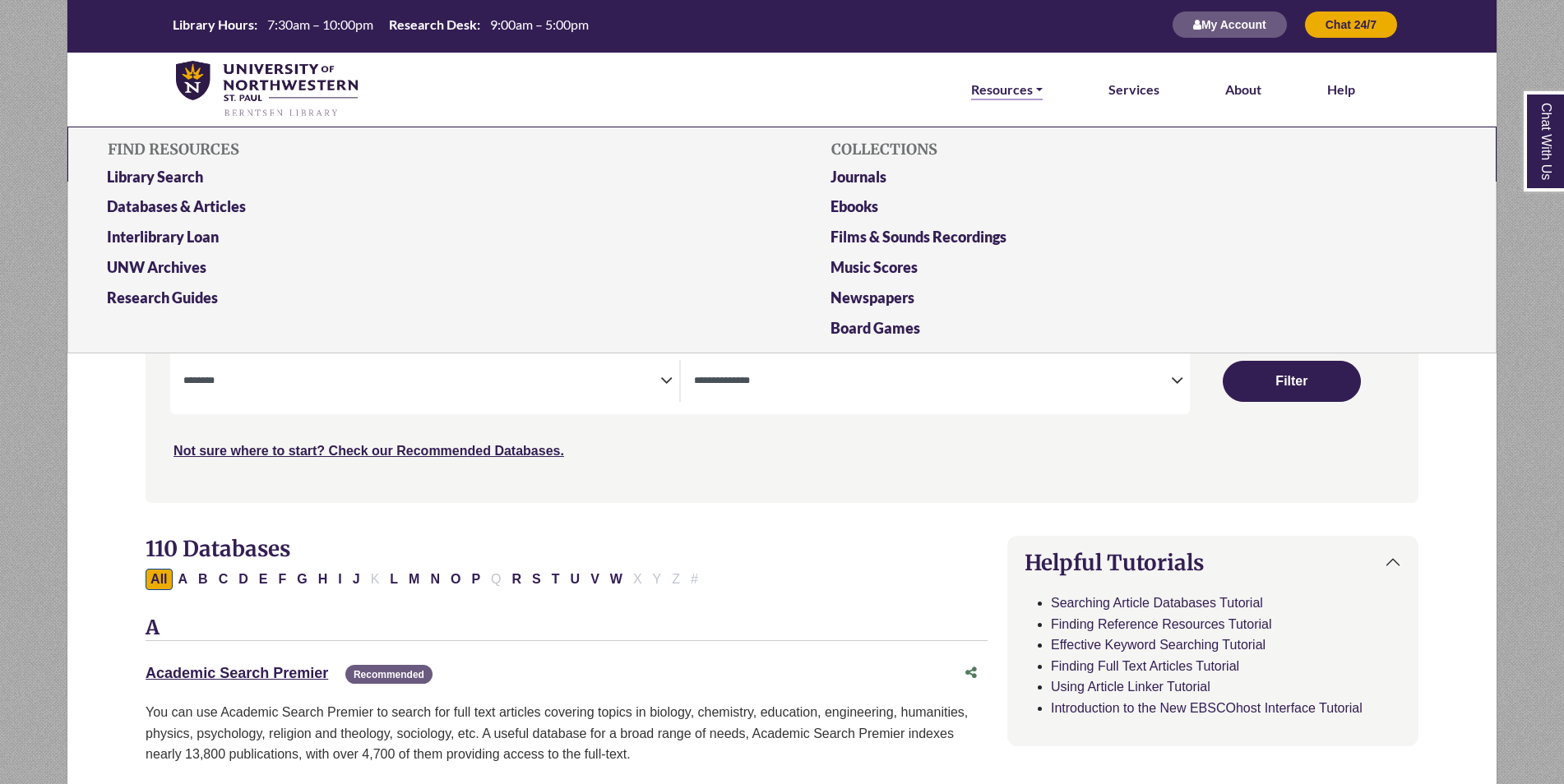
click at [1026, 86] on link "Resources" at bounding box center [1006, 90] width 71 height 22
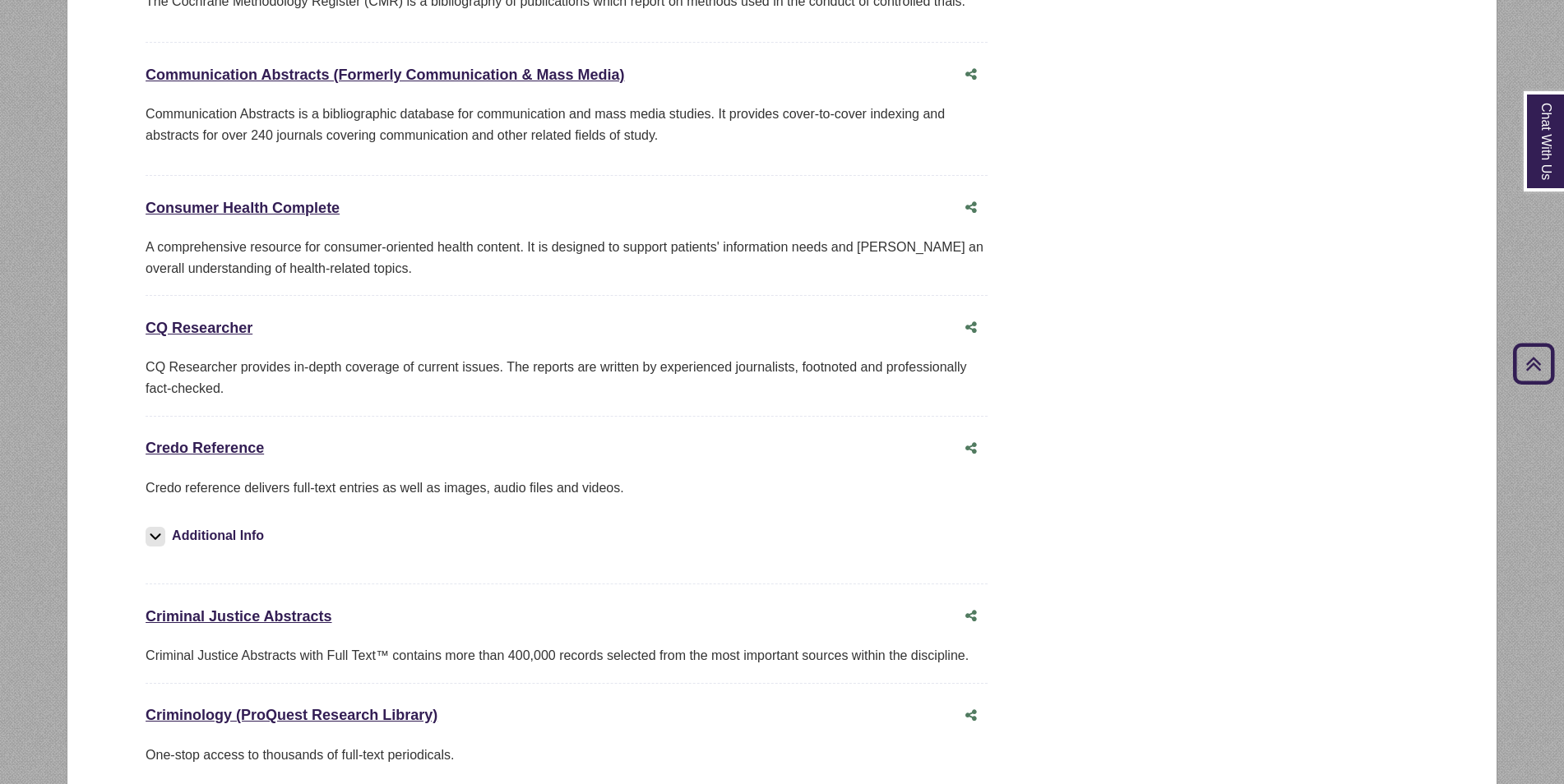
scroll to position [3342, 0]
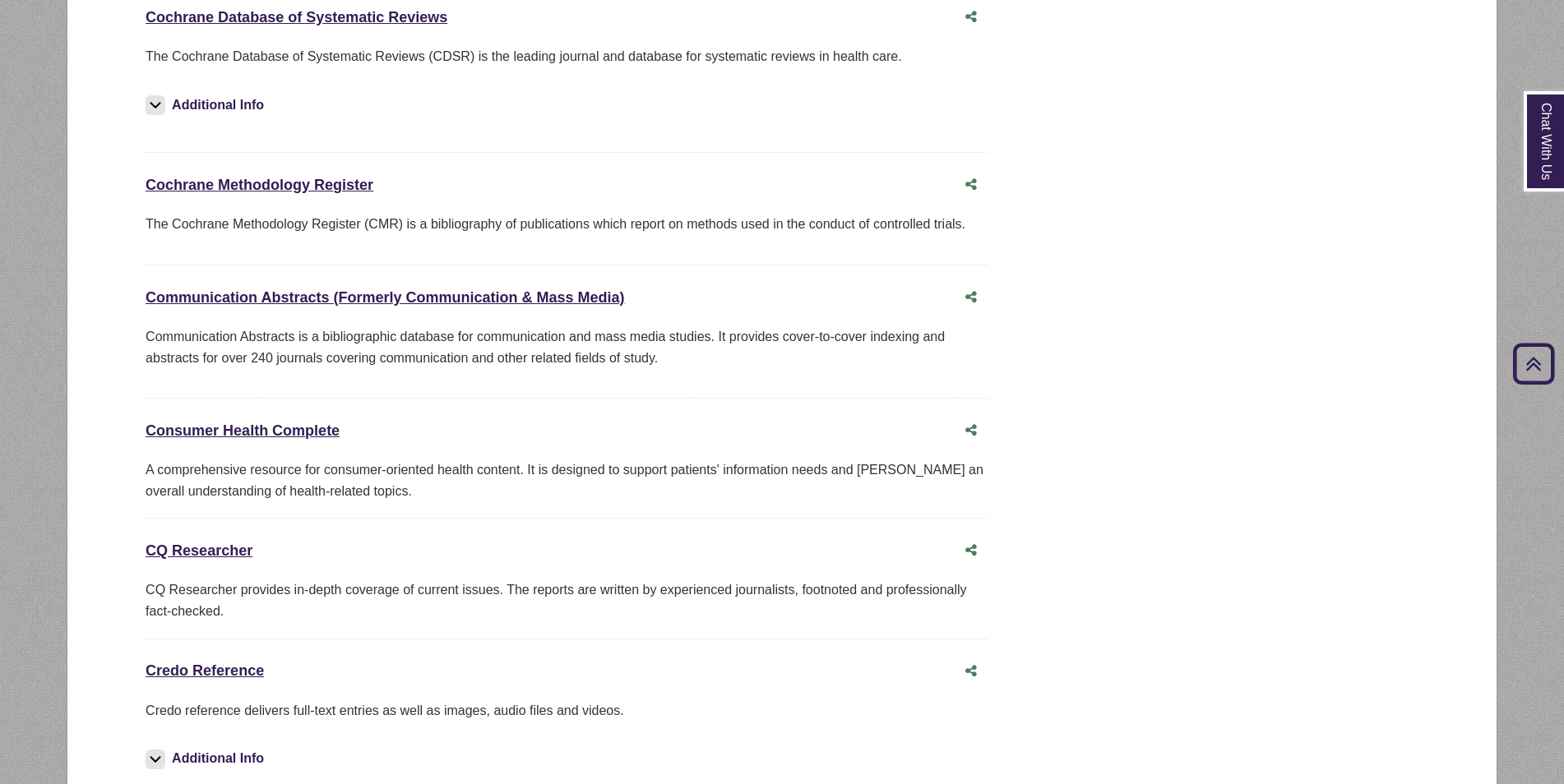
click at [1528, 390] on icon "Back to Top" at bounding box center [1533, 365] width 52 height 52
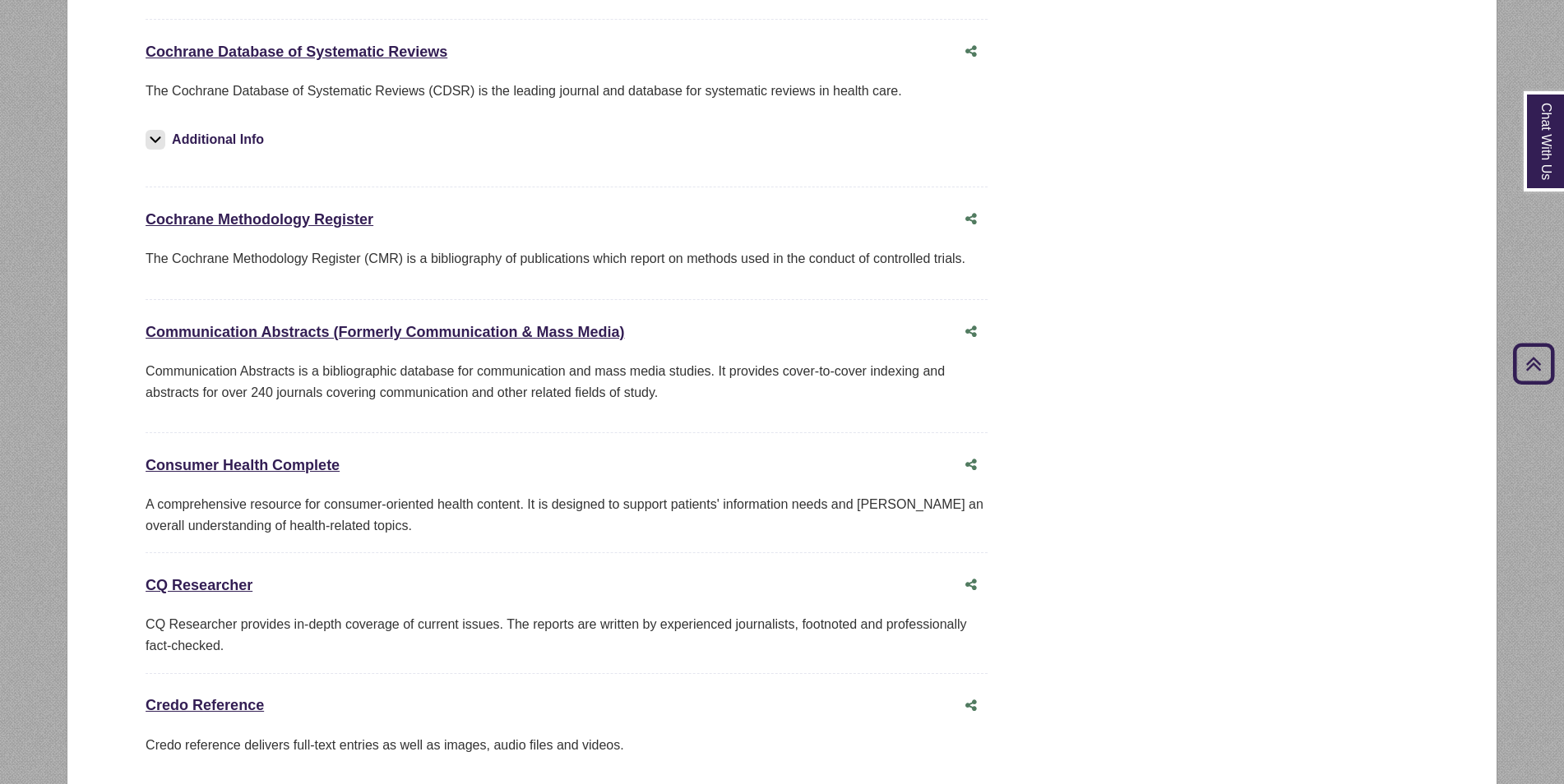
click at [1526, 379] on icon "Back to Top" at bounding box center [1533, 363] width 52 height 52
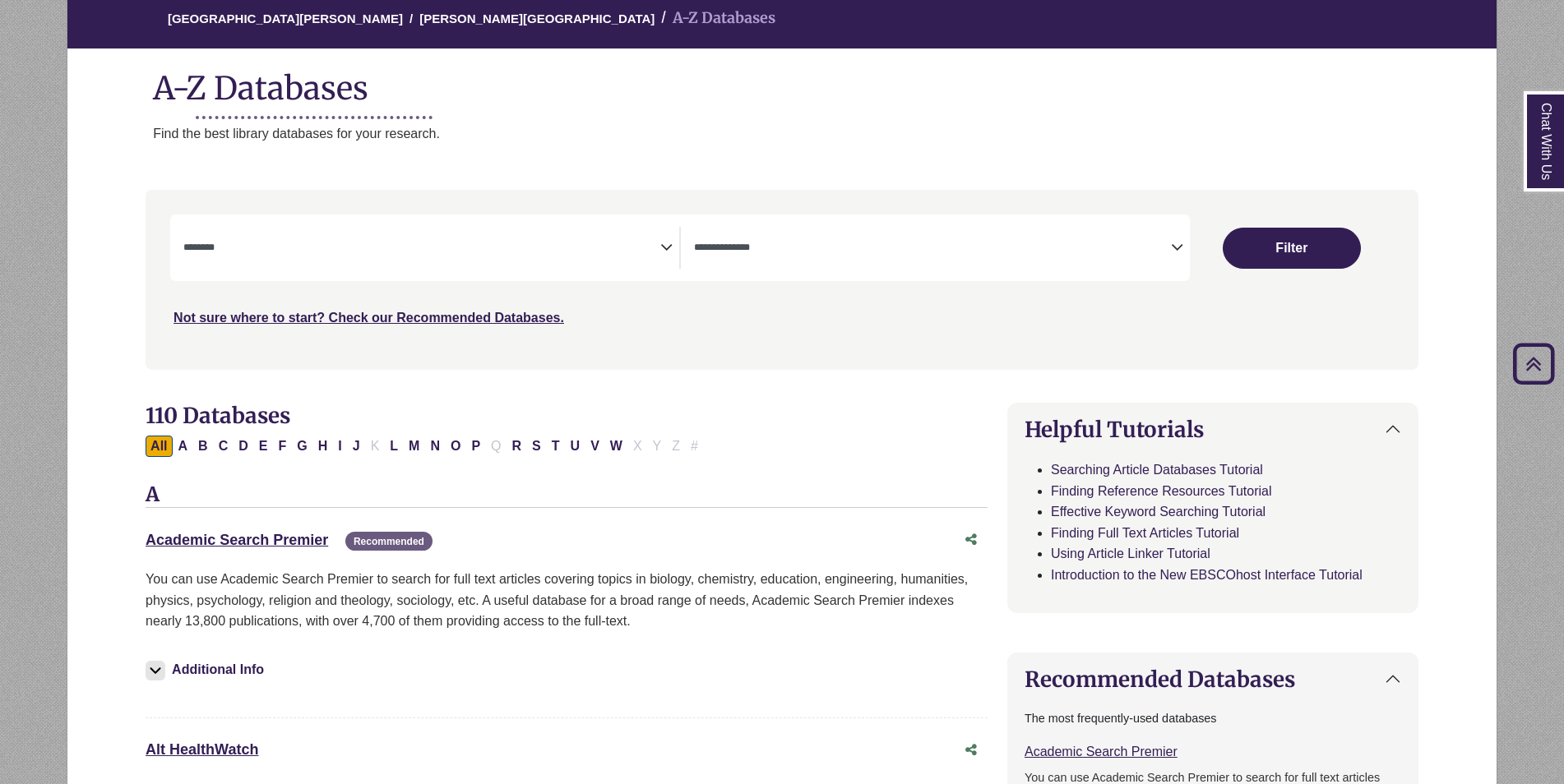
scroll to position [0, 0]
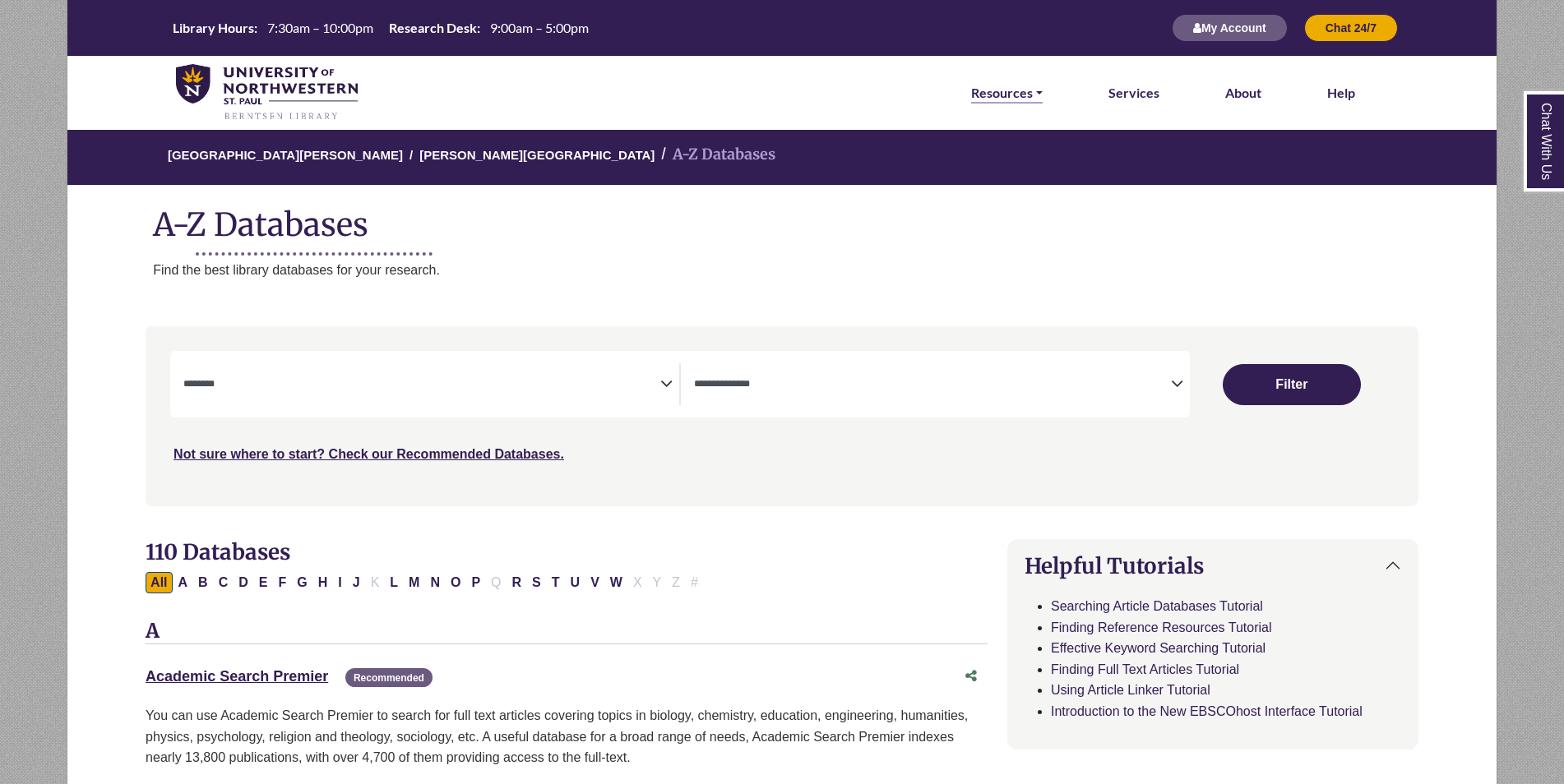
click at [1030, 94] on link "Resources" at bounding box center [1006, 93] width 71 height 22
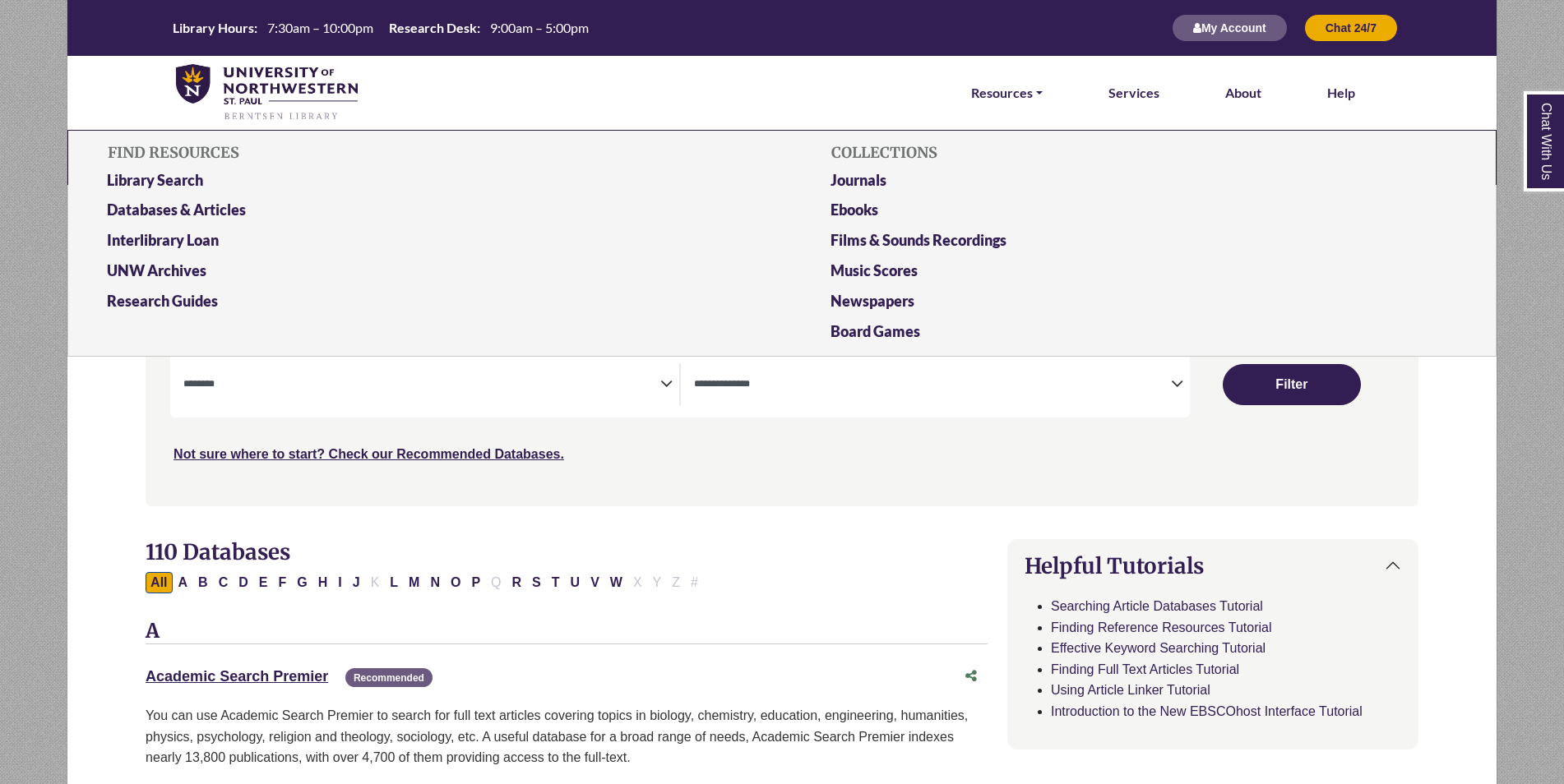
click at [1027, 114] on li "Resources FIND RESOURCES Library Search Databases & Articles Interlibrary Loan …" at bounding box center [1007, 92] width 85 height 74
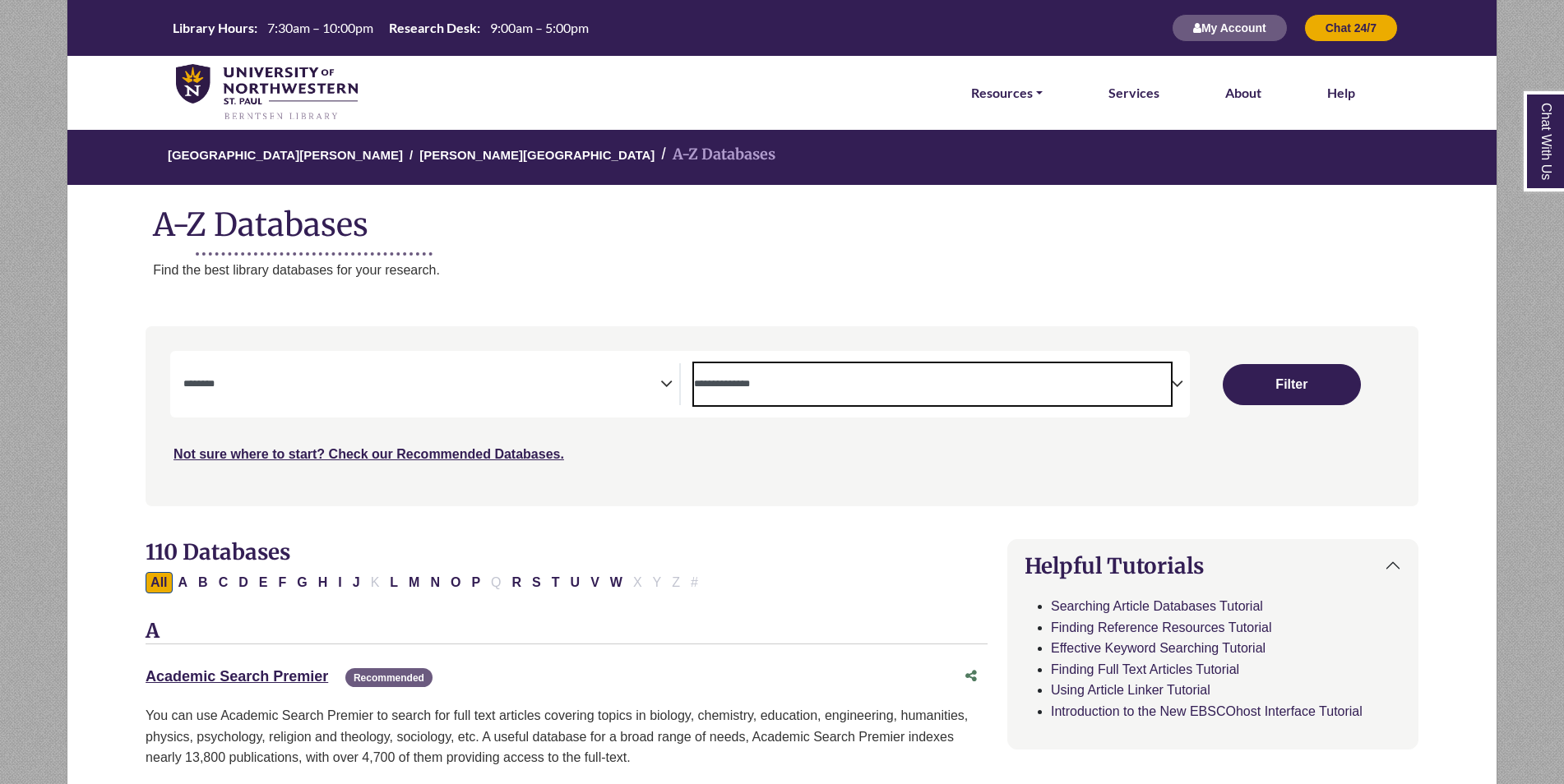
click at [1011, 365] on span "Search filters" at bounding box center [933, 384] width 477 height 42
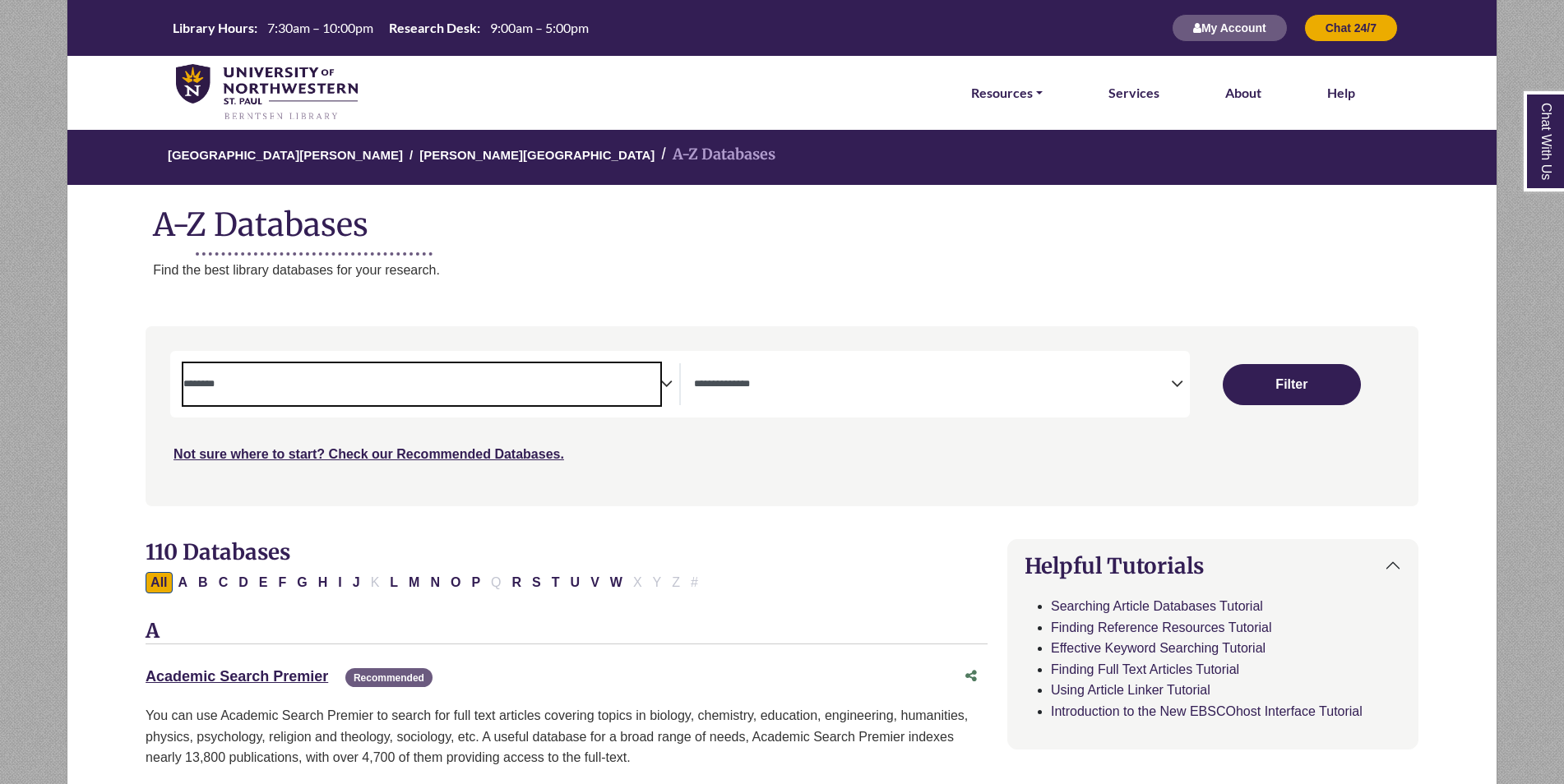
click at [472, 388] on textarea "Search" at bounding box center [422, 385] width 477 height 13
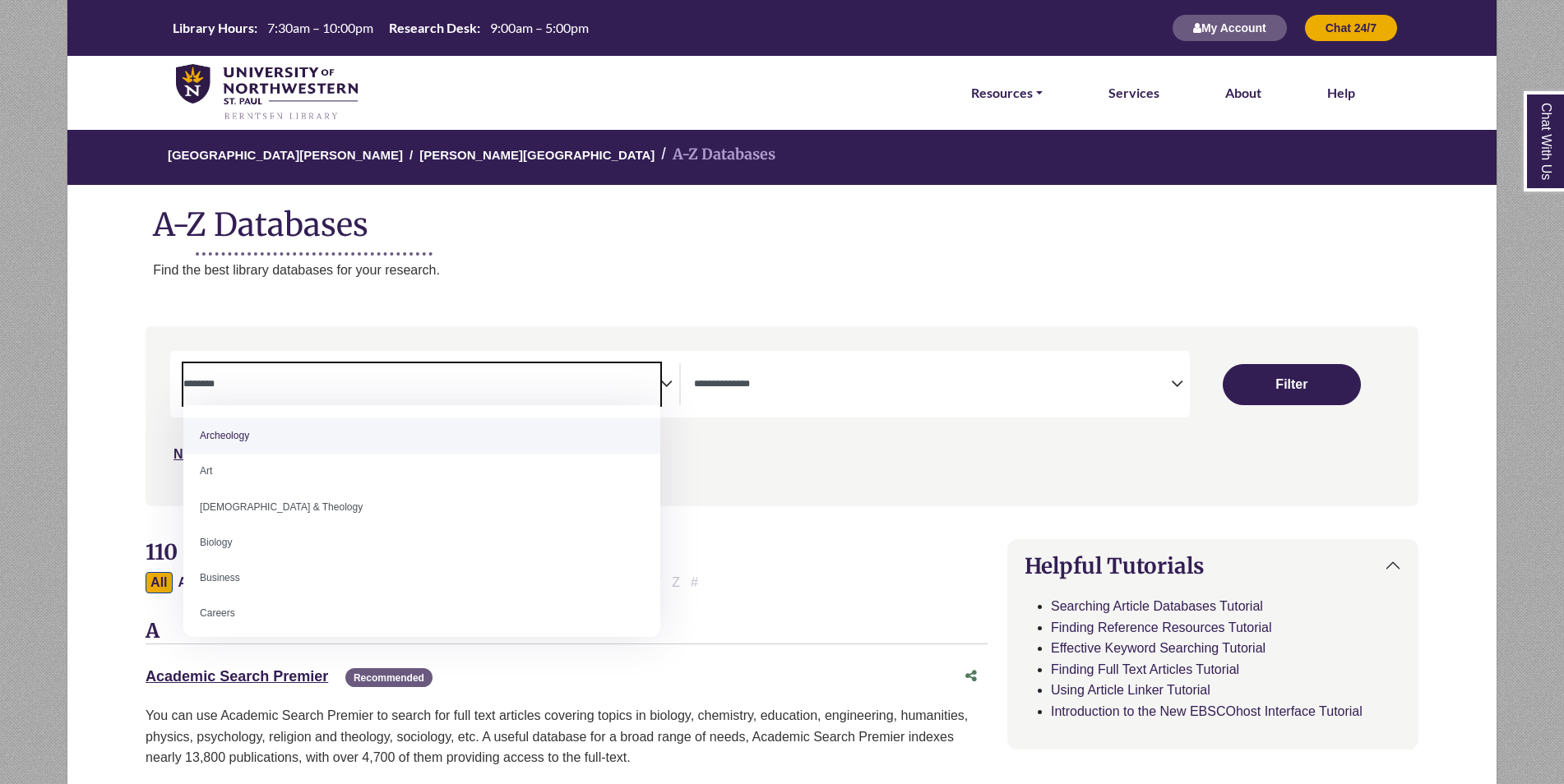
click at [472, 388] on textarea "Search" at bounding box center [422, 385] width 477 height 13
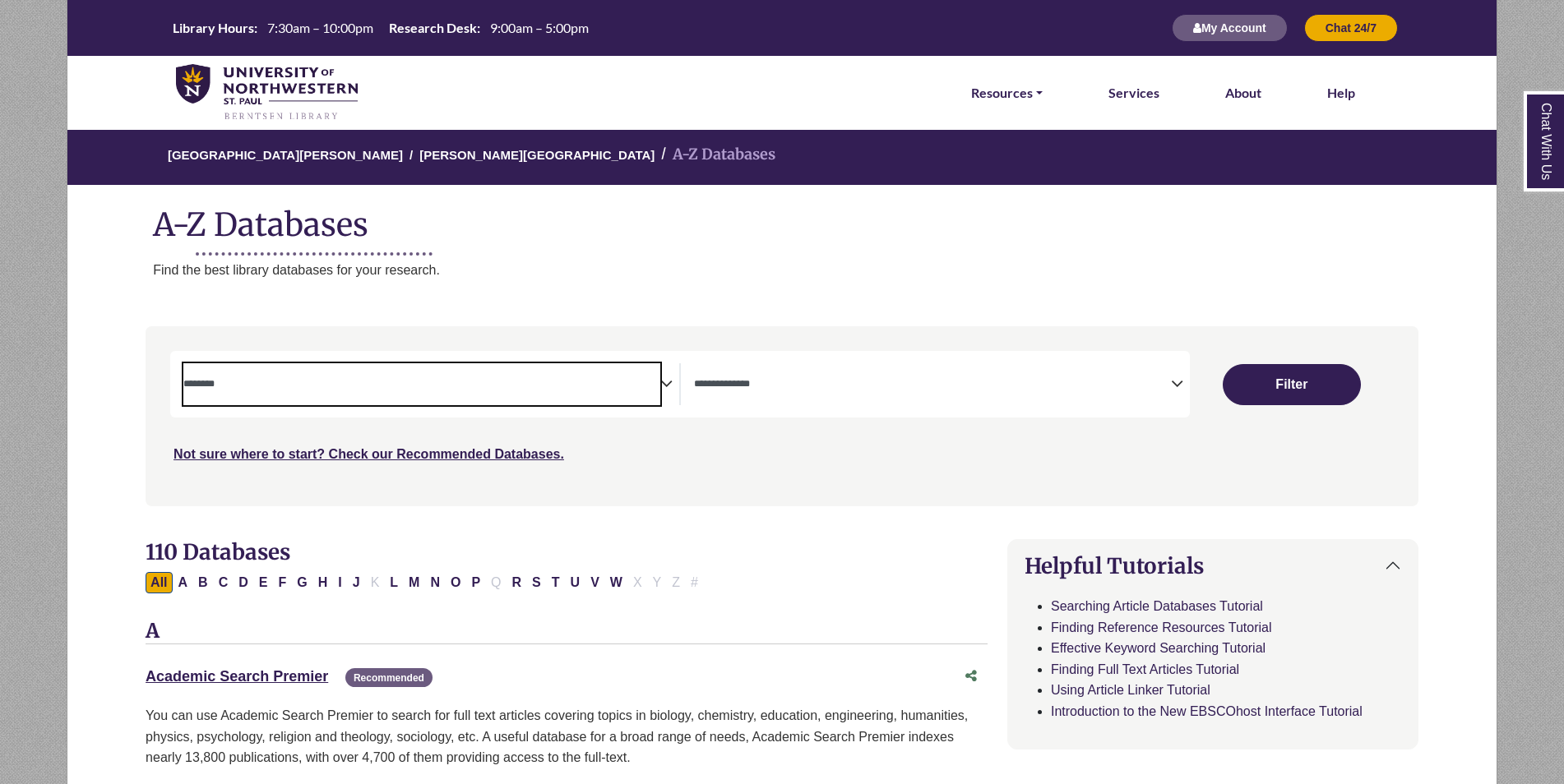
click at [463, 388] on textarea "Search" at bounding box center [422, 385] width 477 height 13
